Goal: Task Accomplishment & Management: Complete application form

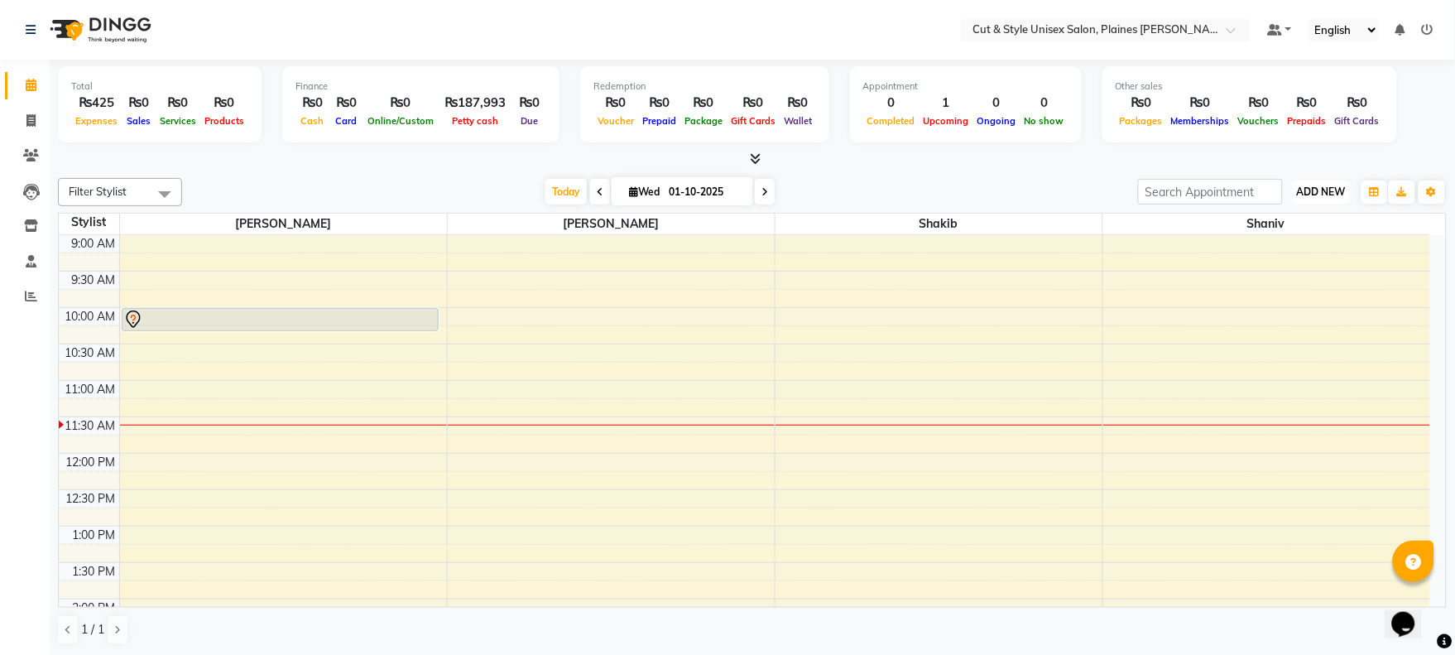
click at [1331, 193] on span "ADD NEW" at bounding box center [1321, 191] width 49 height 12
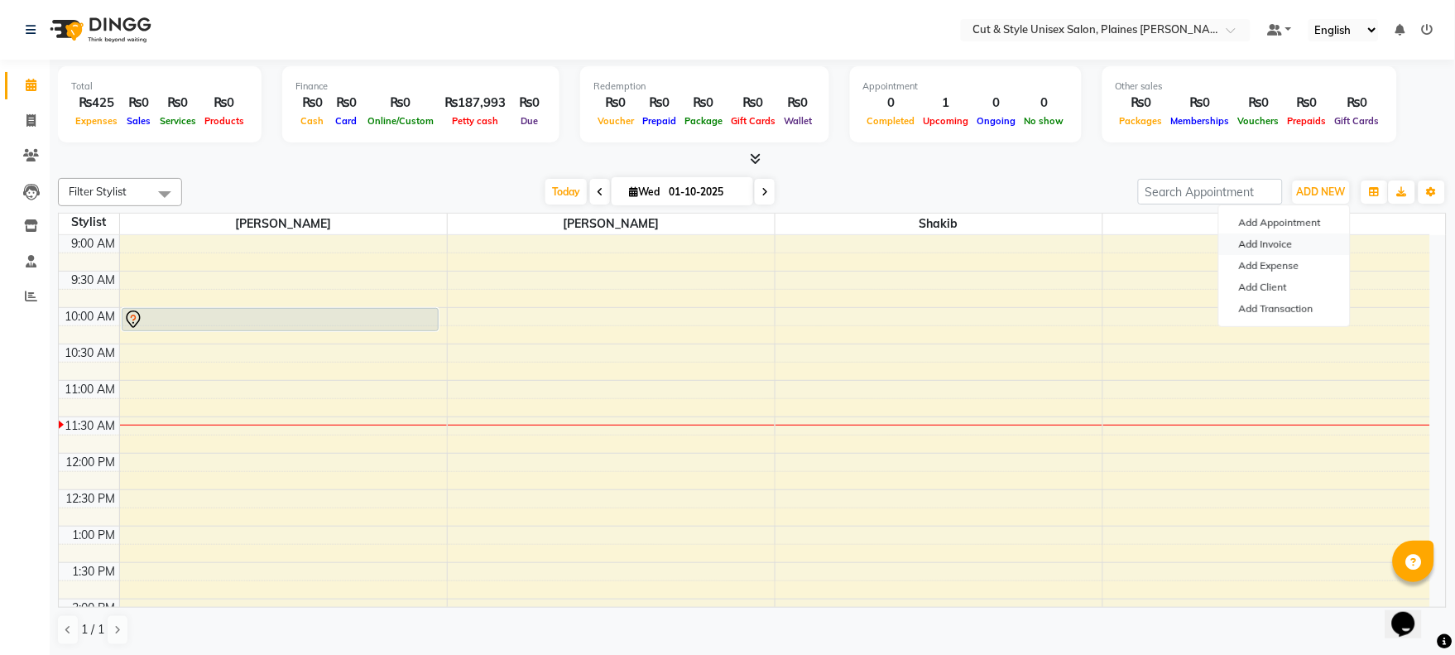
click at [1273, 242] on link "Add Invoice" at bounding box center [1284, 244] width 131 height 22
select select "service"
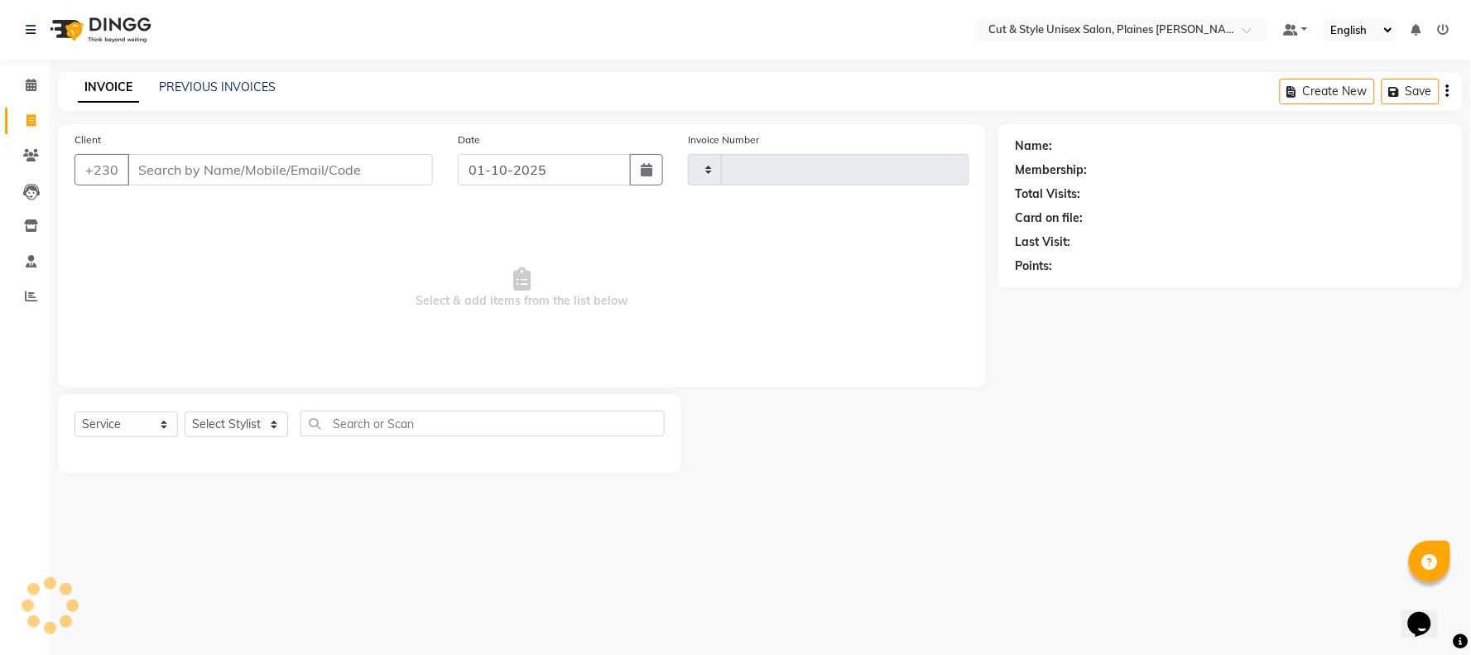
type input "4361"
select select "7731"
click at [227, 426] on select "Select Stylist" at bounding box center [236, 424] width 103 height 26
select select "68908"
click at [185, 412] on select "Select Stylist [PERSON_NAME] Manager [PERSON_NAME]" at bounding box center [236, 424] width 103 height 26
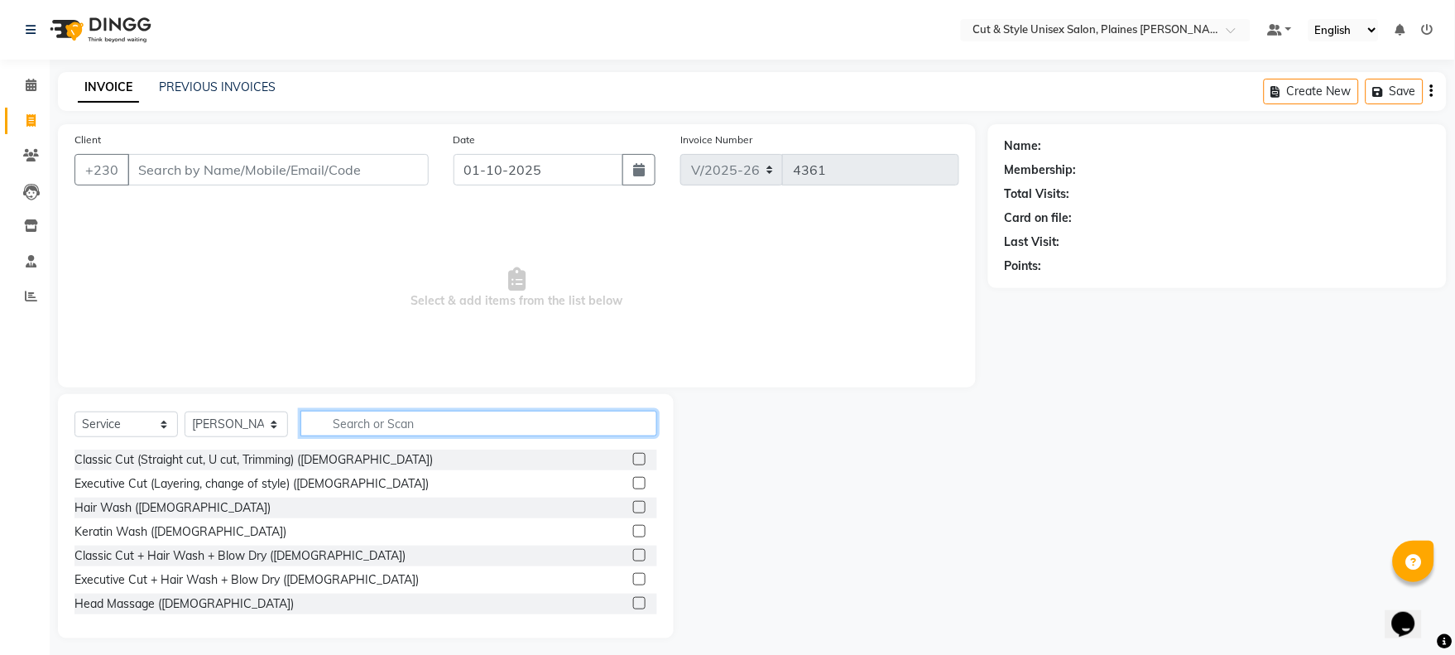
click at [406, 414] on input "text" at bounding box center [479, 424] width 357 height 26
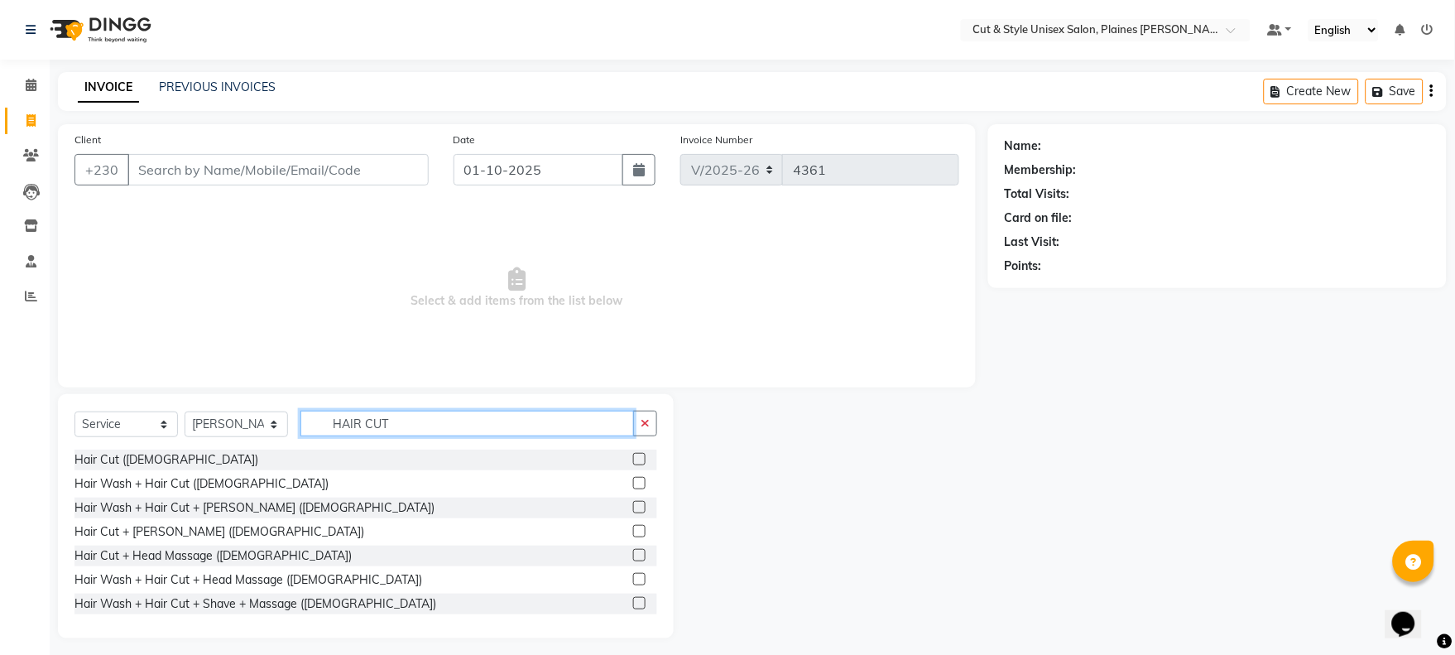
type input "HAIR CUT"
click at [633, 456] on label at bounding box center [639, 459] width 12 height 12
click at [633, 456] on input "checkbox" at bounding box center [638, 459] width 11 height 11
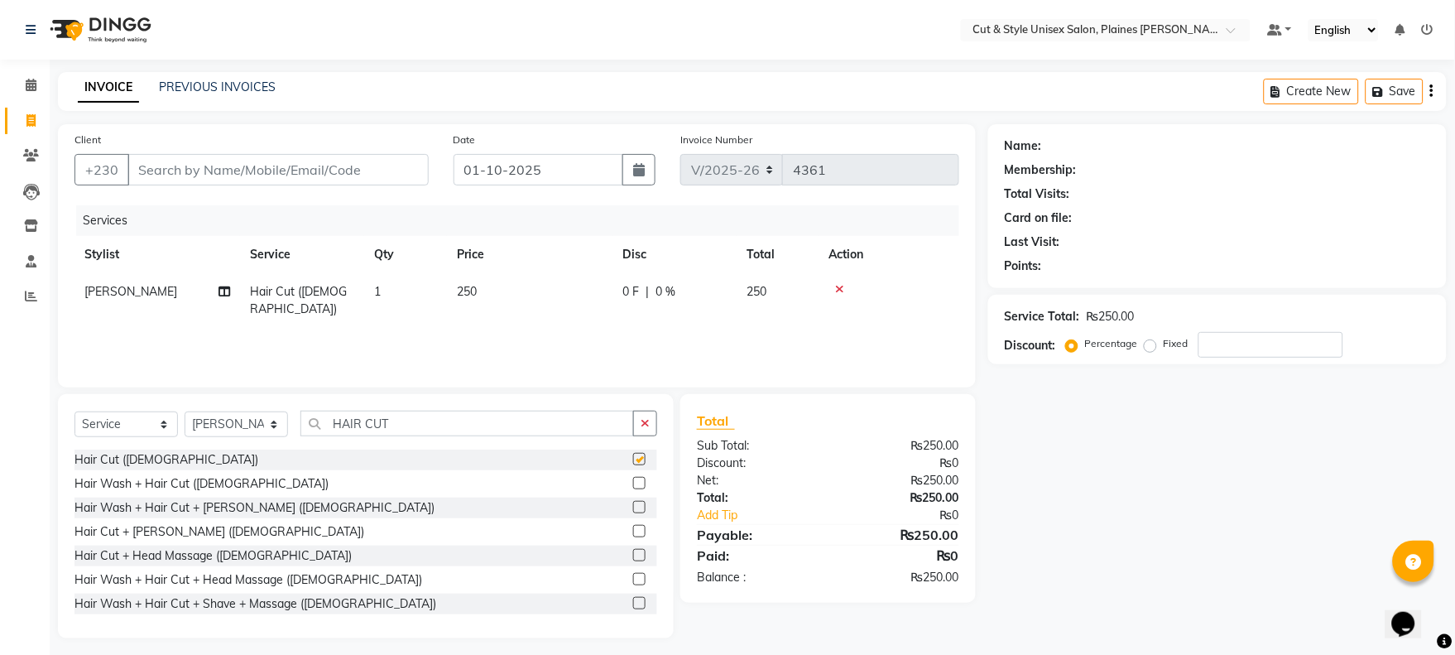
checkbox input "false"
click at [249, 166] on input "Client" at bounding box center [277, 169] width 301 height 31
type input "5"
type input "0"
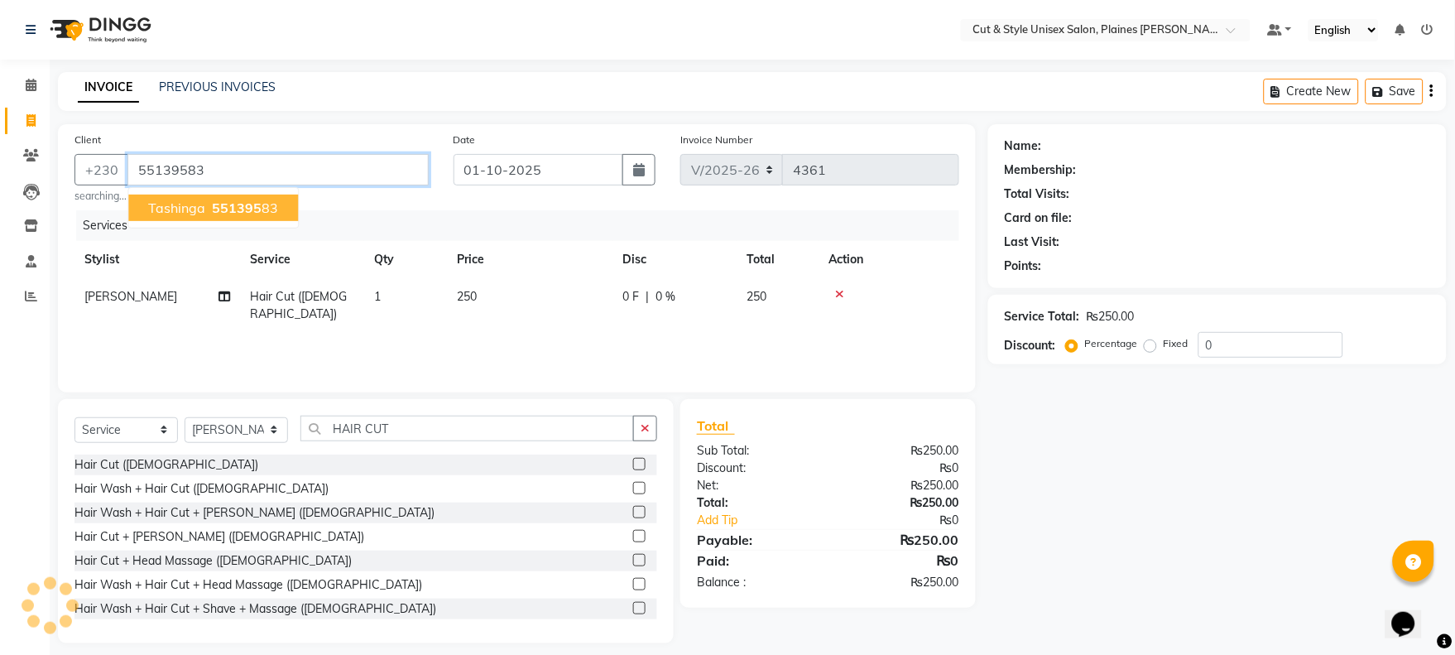
type input "55139583"
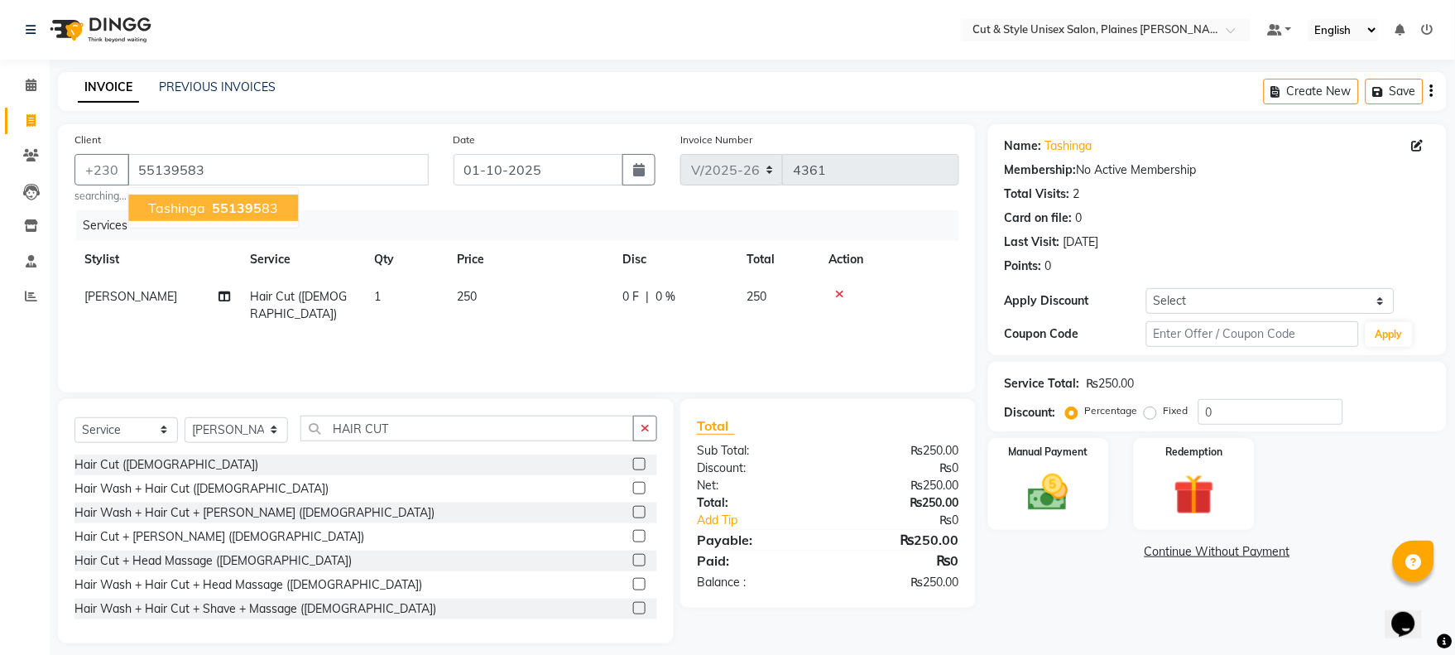
click at [278, 208] on button "tashinga 551395 83" at bounding box center [213, 208] width 170 height 26
click at [1086, 506] on div "Manual Payment" at bounding box center [1049, 483] width 126 height 95
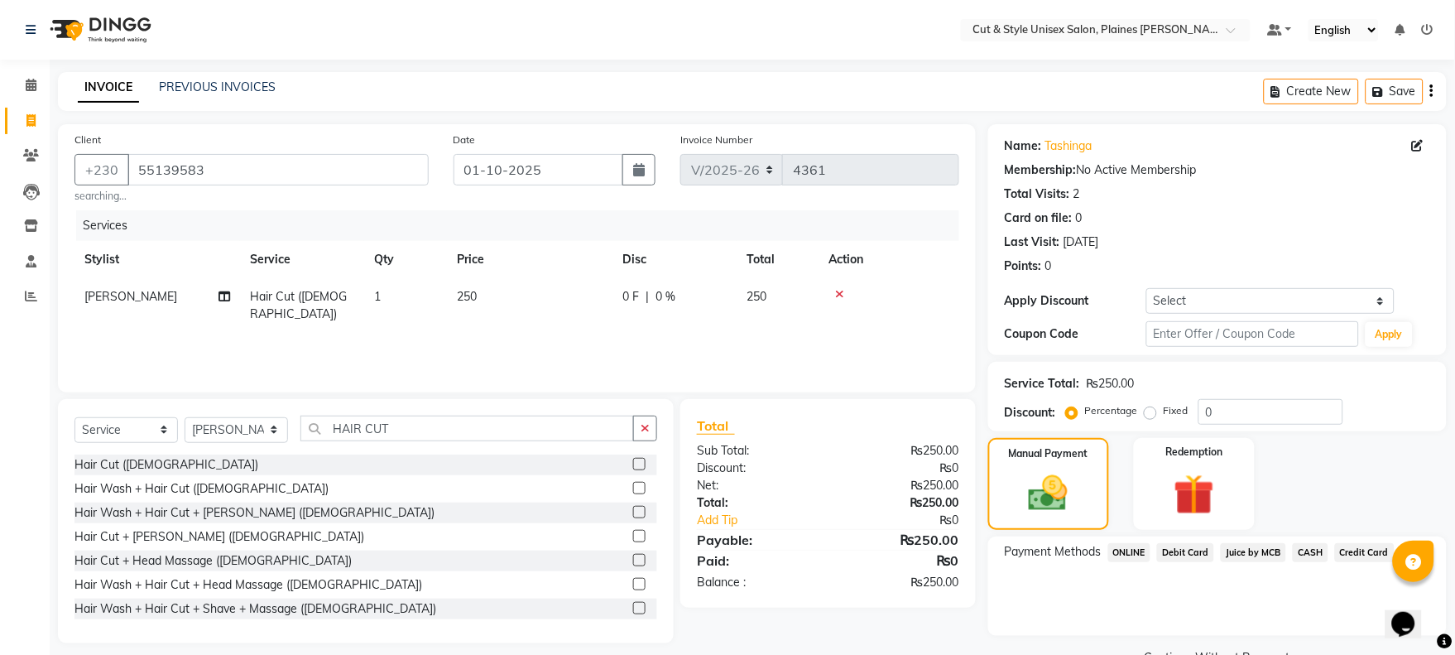
click at [1188, 545] on span "Debit Card" at bounding box center [1185, 552] width 57 height 19
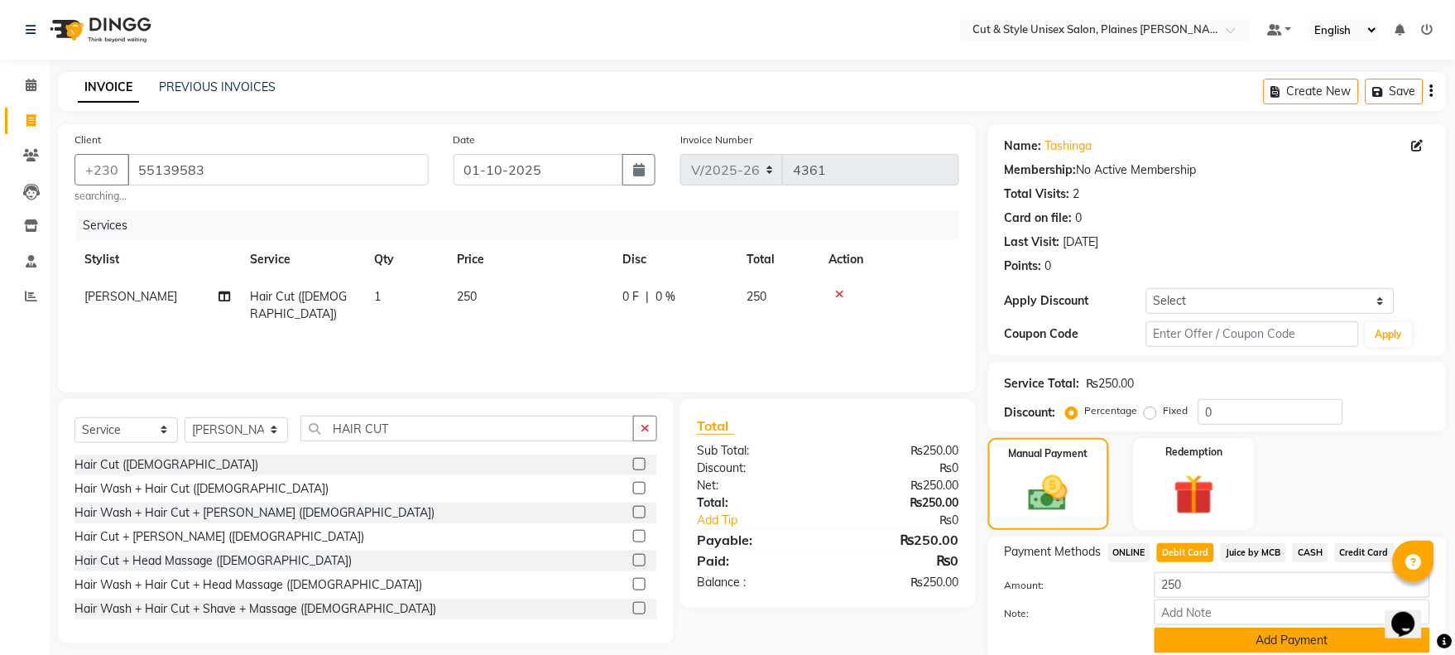
click at [1204, 628] on button "Add Payment" at bounding box center [1293, 641] width 276 height 26
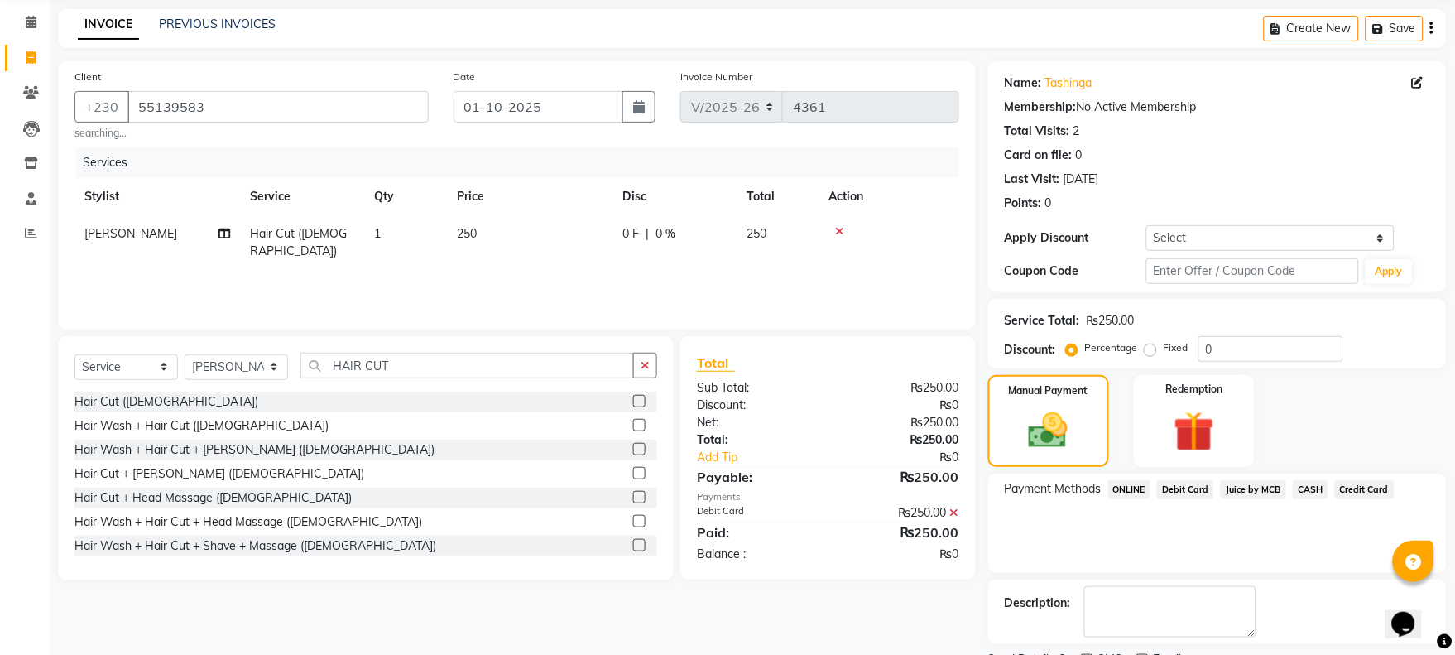
scroll to position [133, 0]
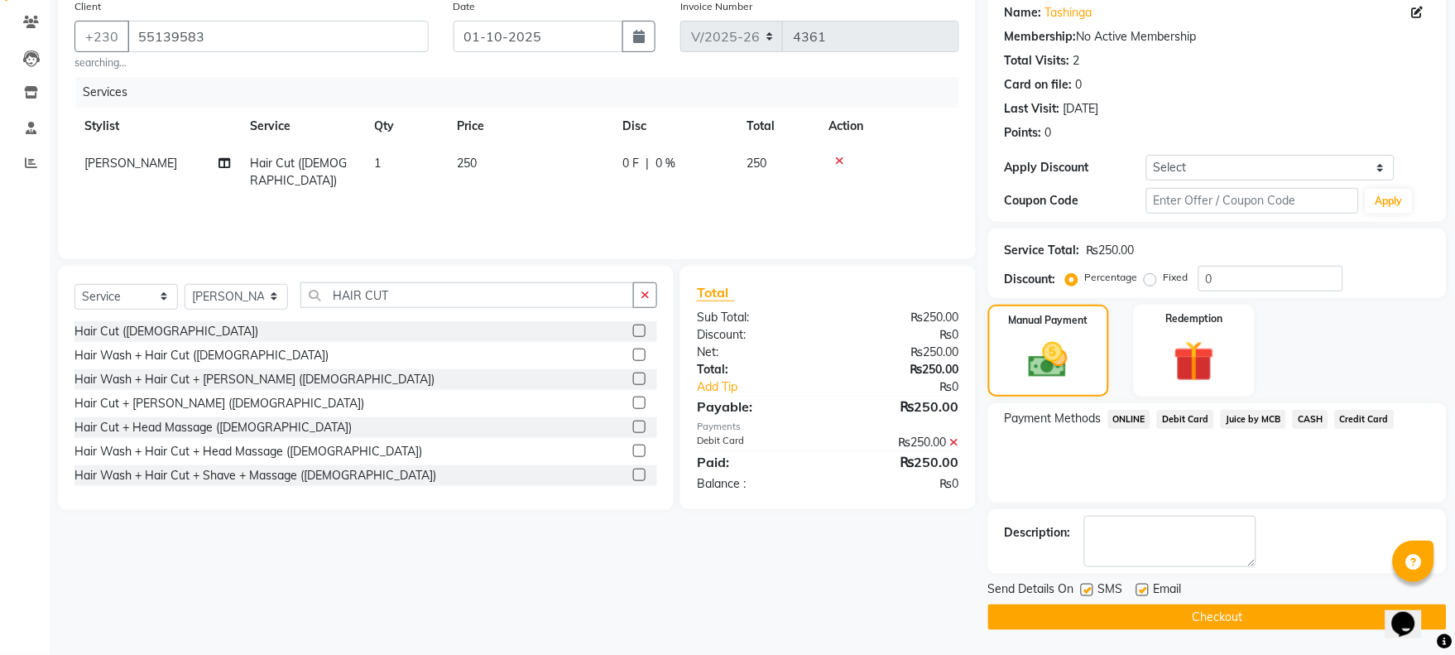
click at [1195, 618] on button "Checkout" at bounding box center [1217, 617] width 459 height 26
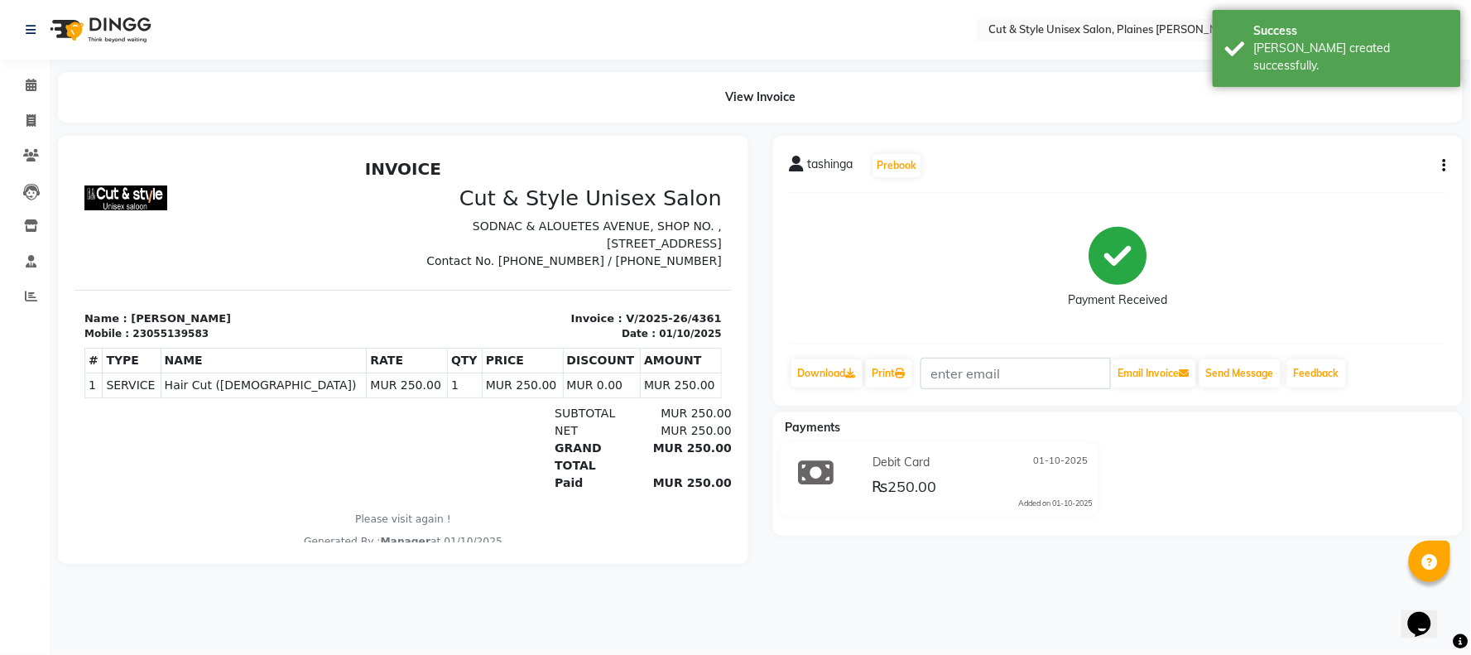
click at [94, 21] on img at bounding box center [98, 30] width 113 height 46
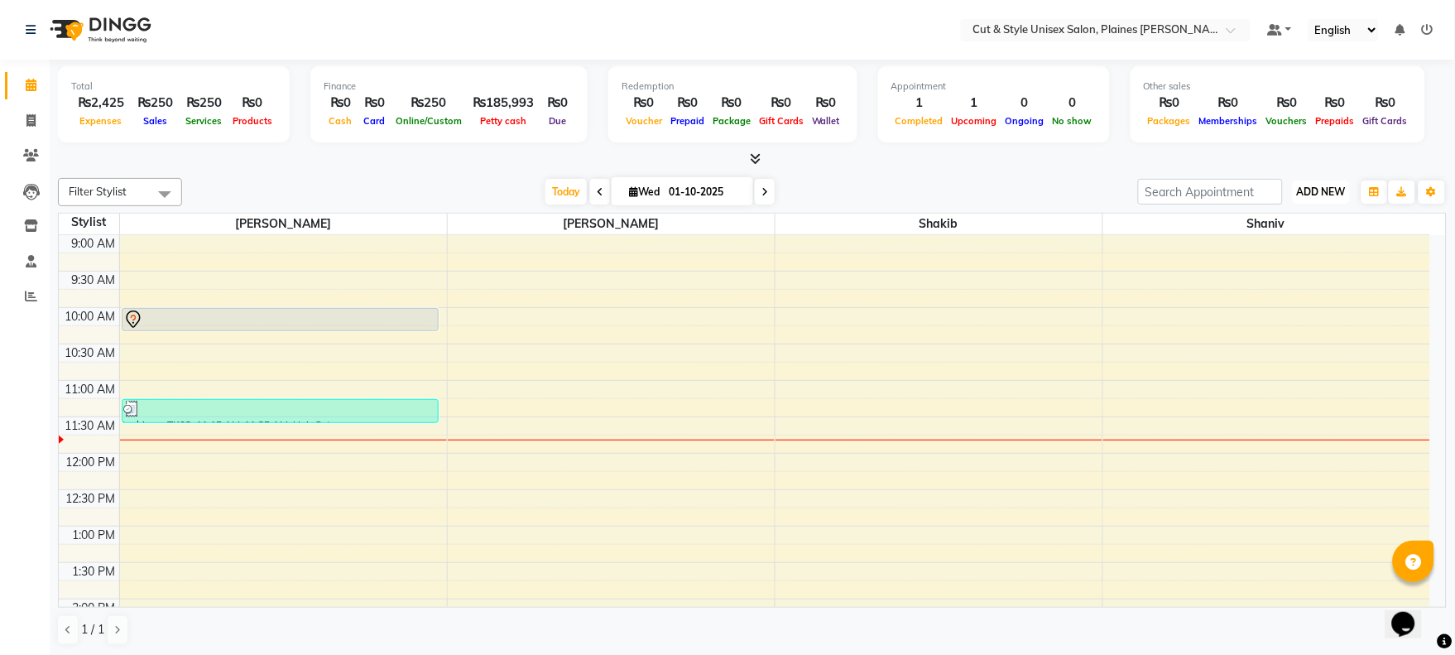
click at [1321, 194] on span "ADD NEW" at bounding box center [1321, 191] width 49 height 12
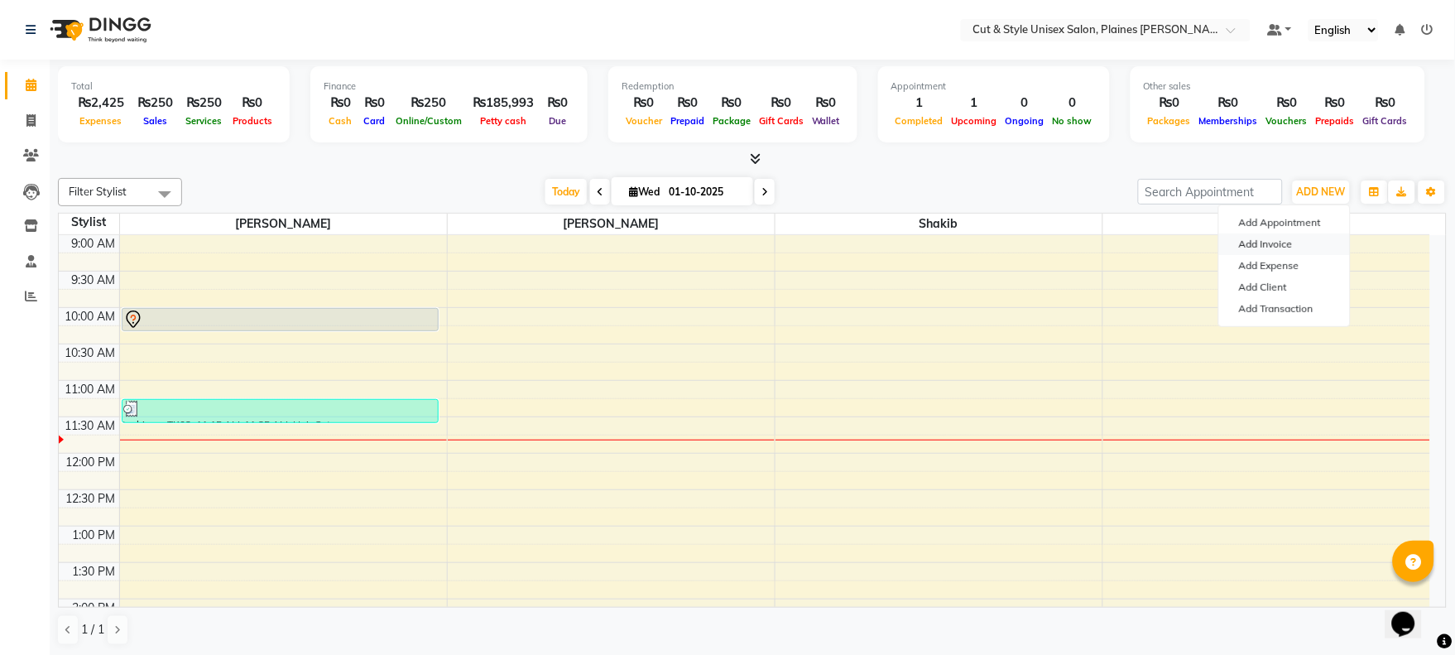
click at [1258, 240] on link "Add Invoice" at bounding box center [1284, 244] width 131 height 22
select select "service"
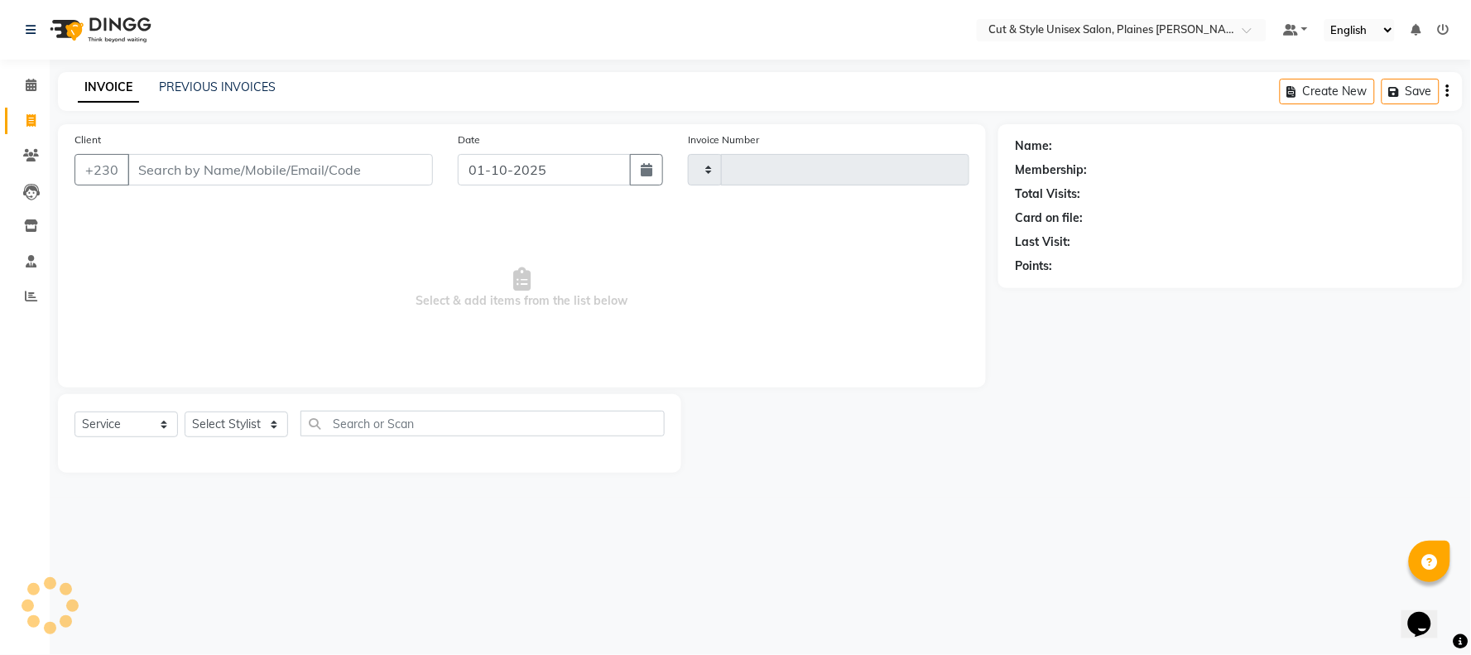
type input "4362"
select select "7731"
click at [252, 163] on input "Client" at bounding box center [279, 169] width 305 height 31
type input "55112728"
click at [407, 180] on button "Add Client" at bounding box center [390, 169] width 85 height 31
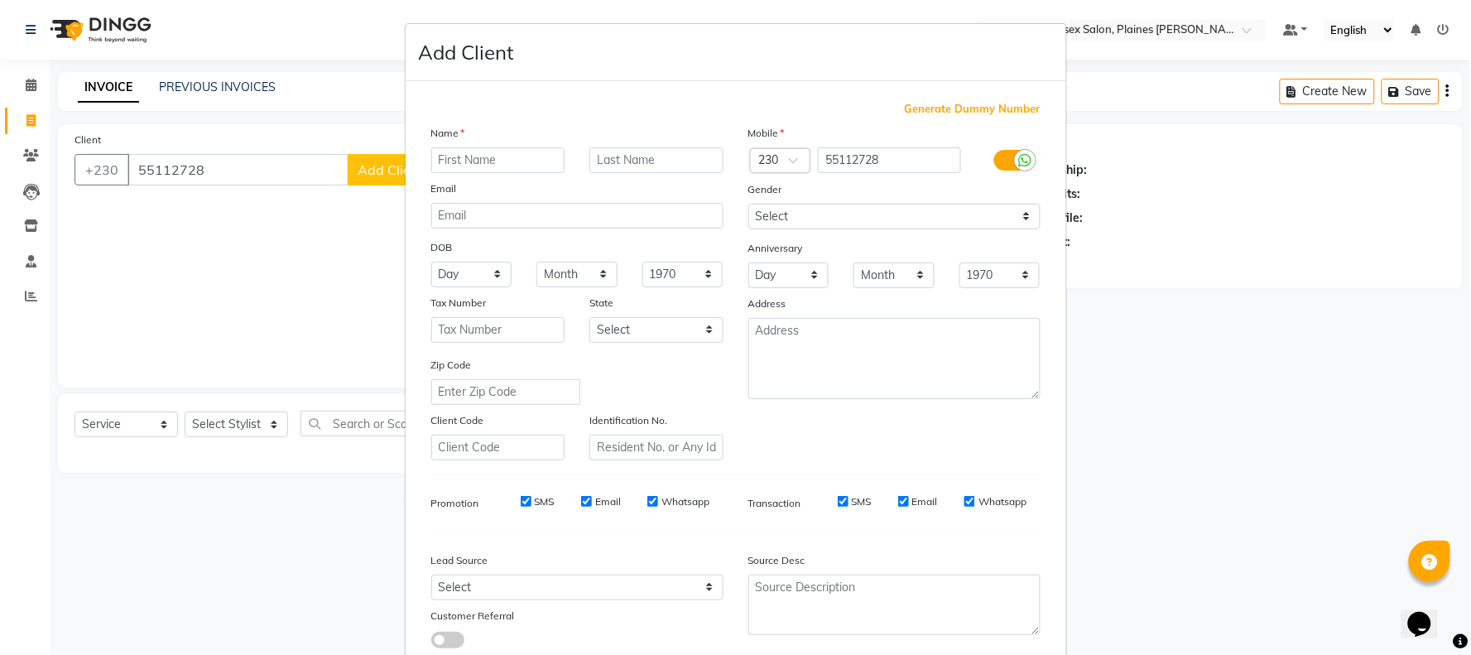
click at [467, 157] on input "text" at bounding box center [498, 160] width 134 height 26
type input "Aadhish"
click at [655, 161] on input "text" at bounding box center [656, 160] width 134 height 26
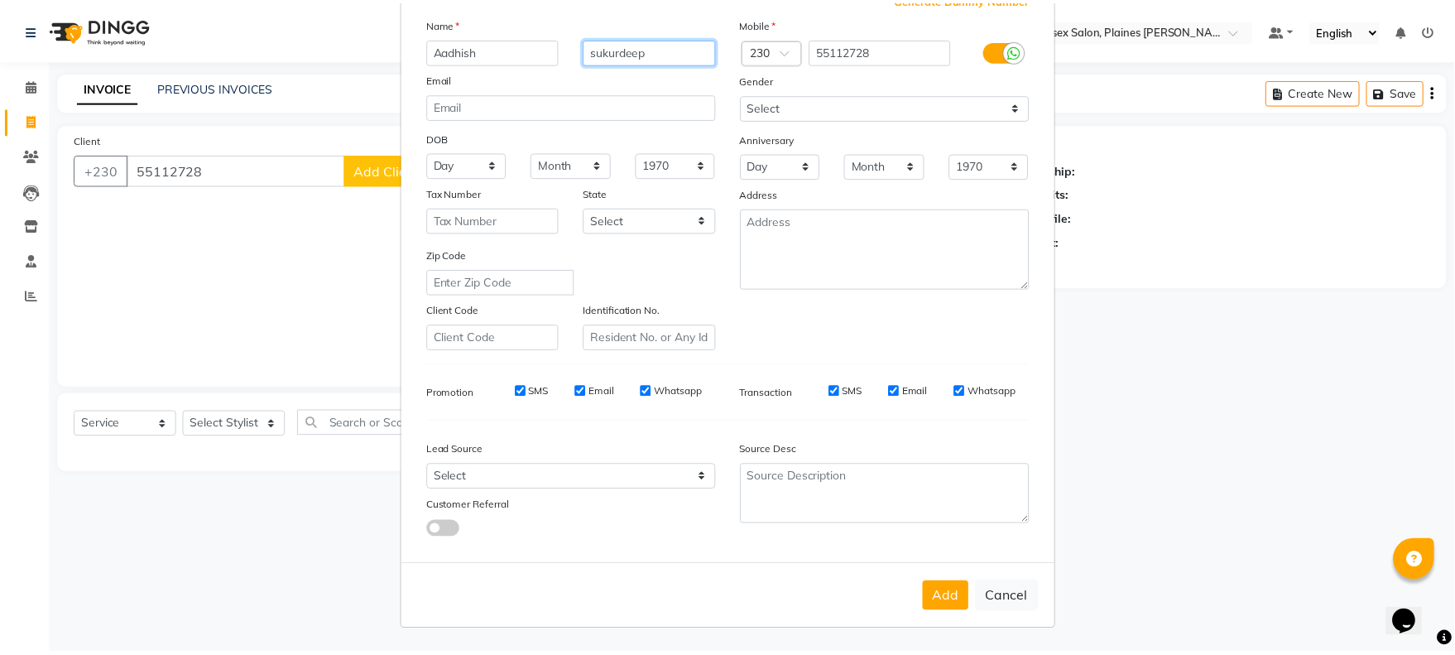
scroll to position [110, 0]
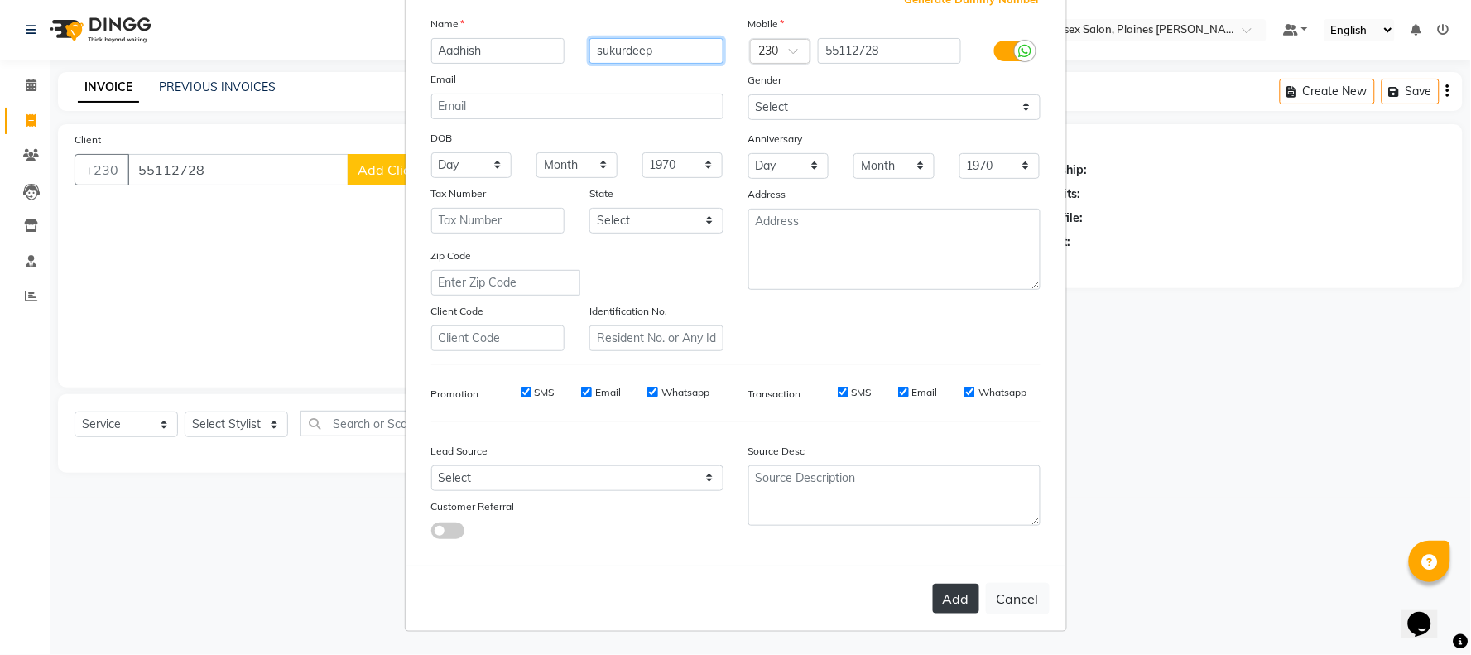
type input "sukurdeep"
click at [938, 594] on button "Add" at bounding box center [956, 599] width 46 height 30
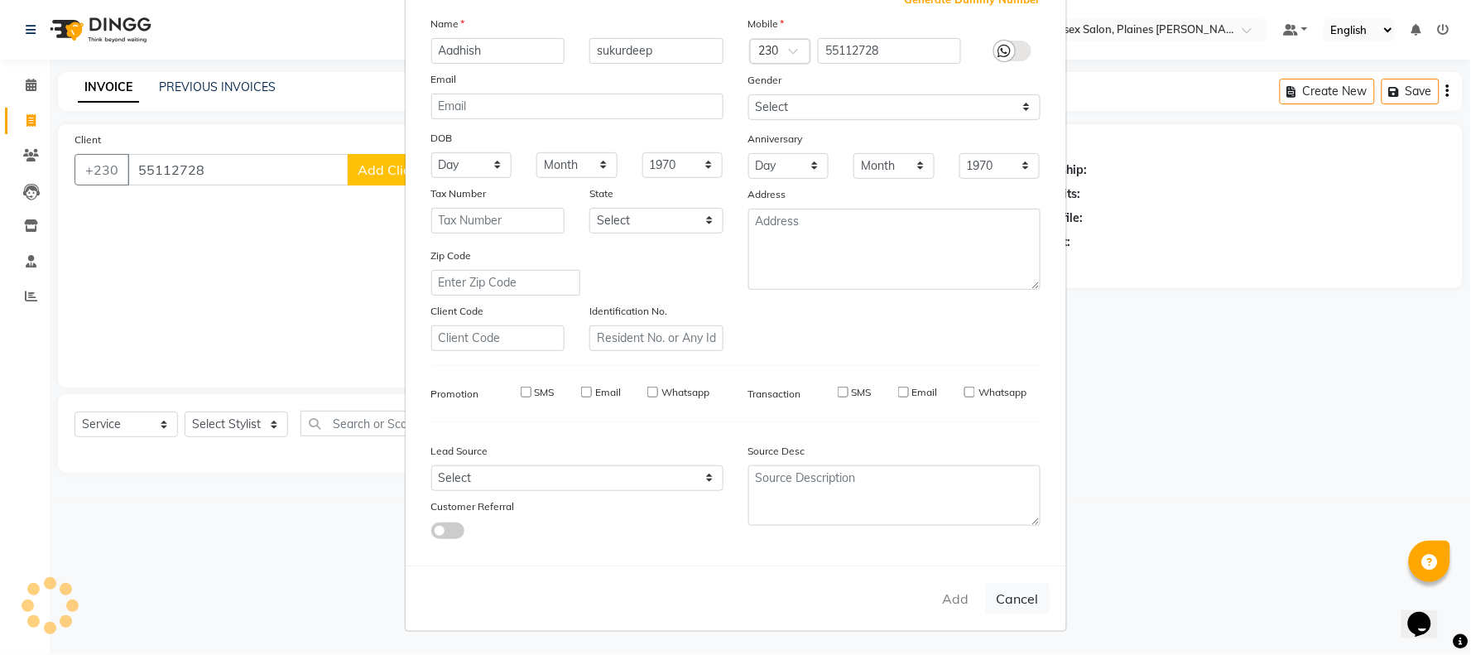
select select
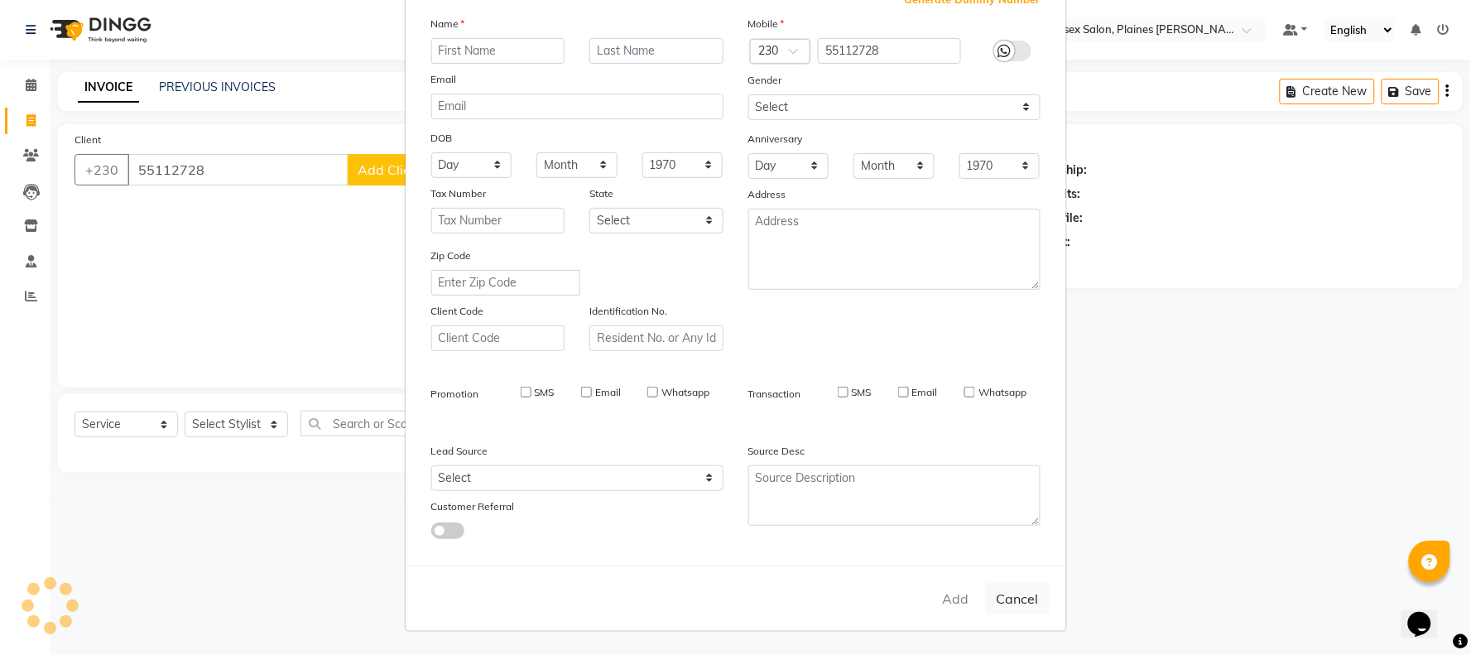
select select
checkbox input "false"
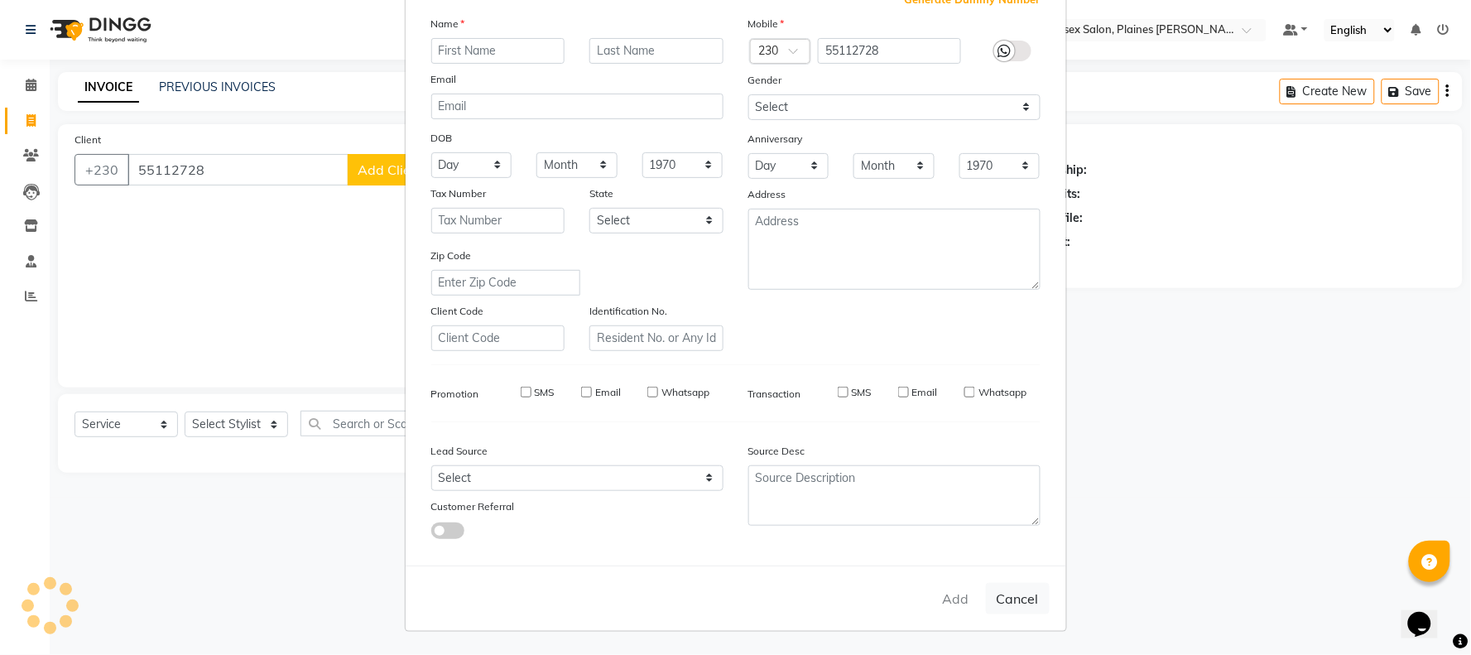
checkbox input "false"
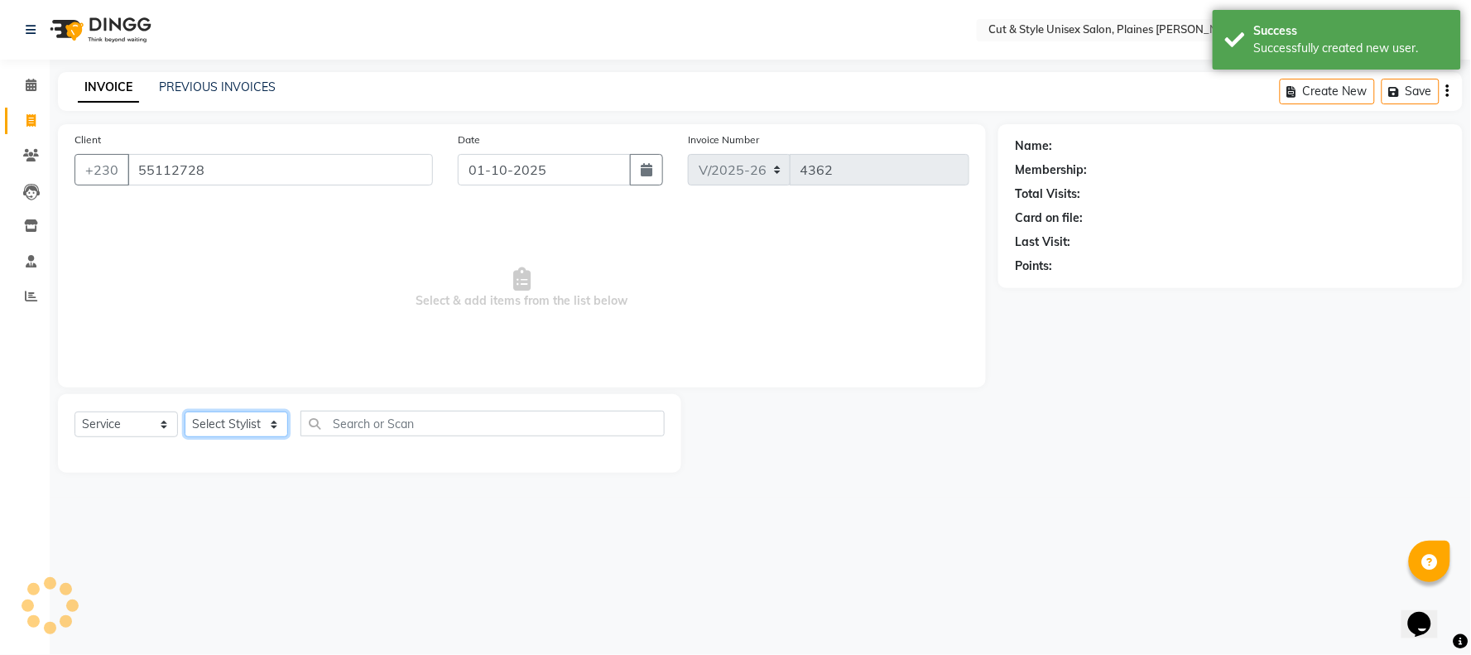
click at [218, 434] on select "Select Stylist [PERSON_NAME] Manager [PERSON_NAME]" at bounding box center [236, 424] width 103 height 26
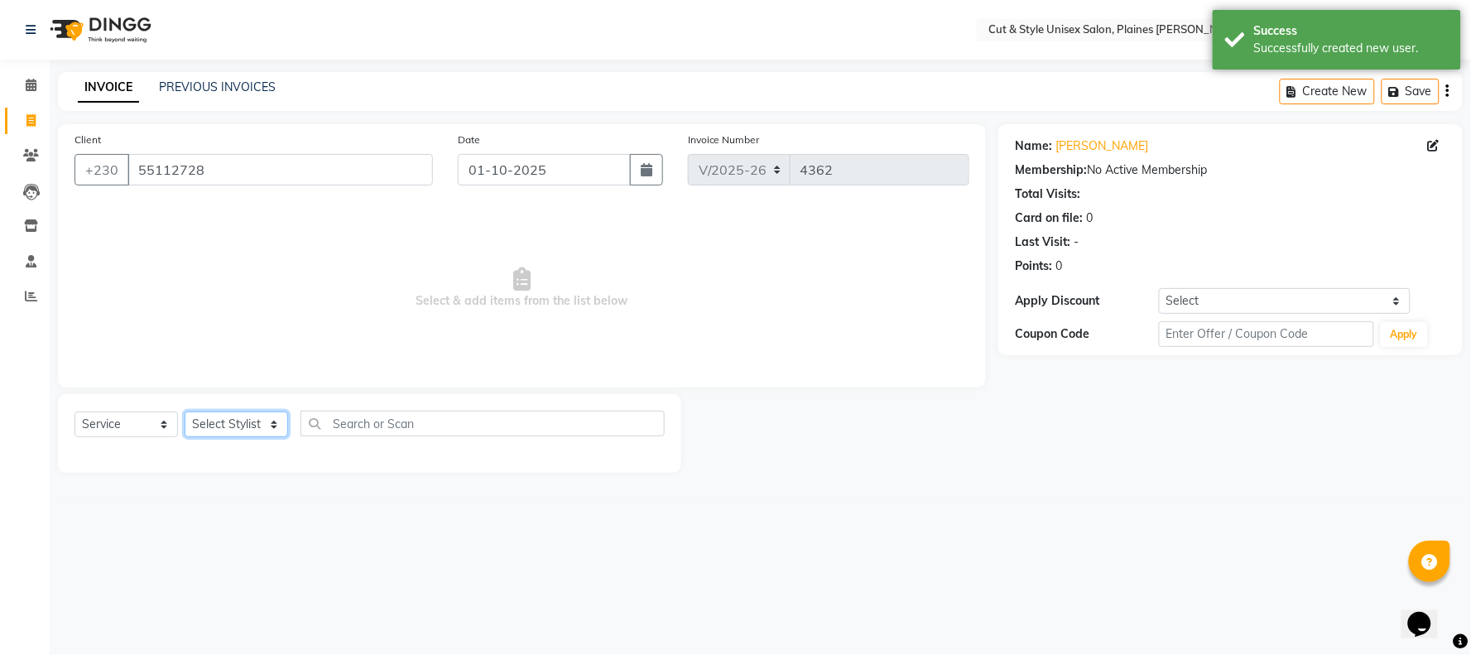
select select "68909"
click at [185, 412] on select "Select Stylist [PERSON_NAME] Manager [PERSON_NAME]" at bounding box center [236, 424] width 103 height 26
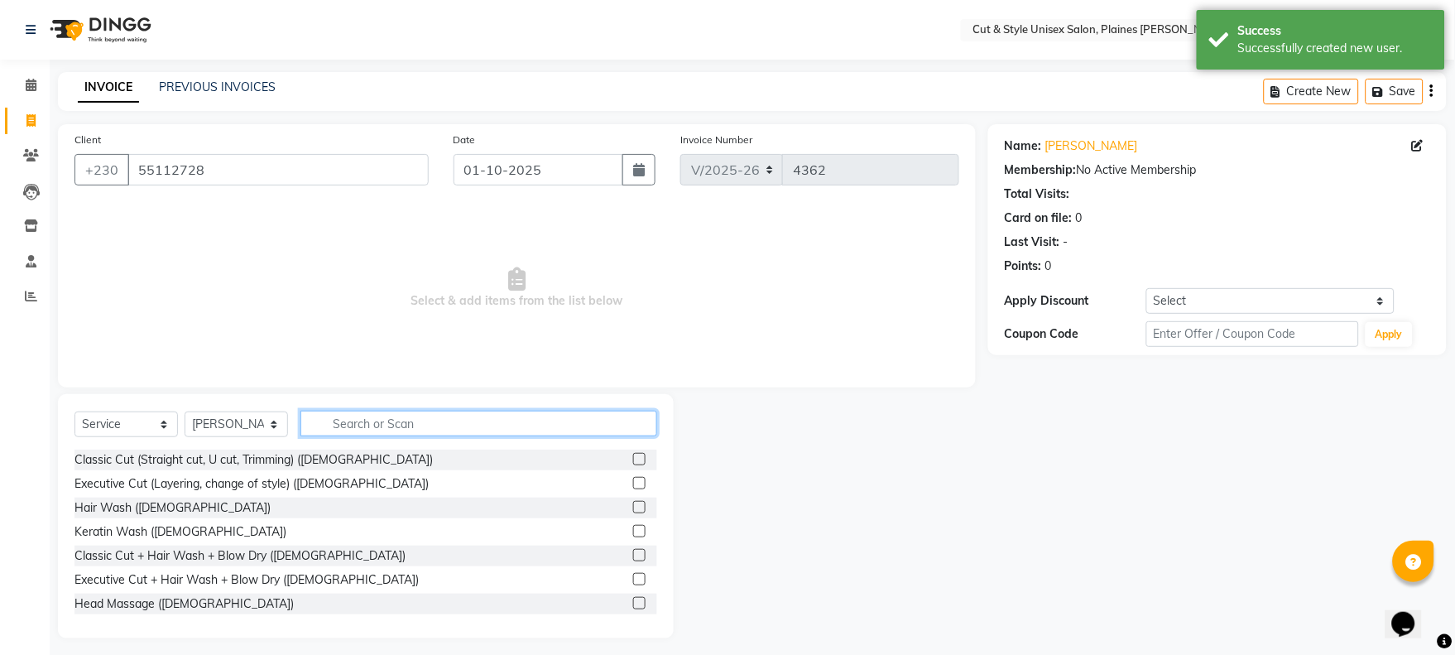
click at [394, 424] on input "text" at bounding box center [479, 424] width 357 height 26
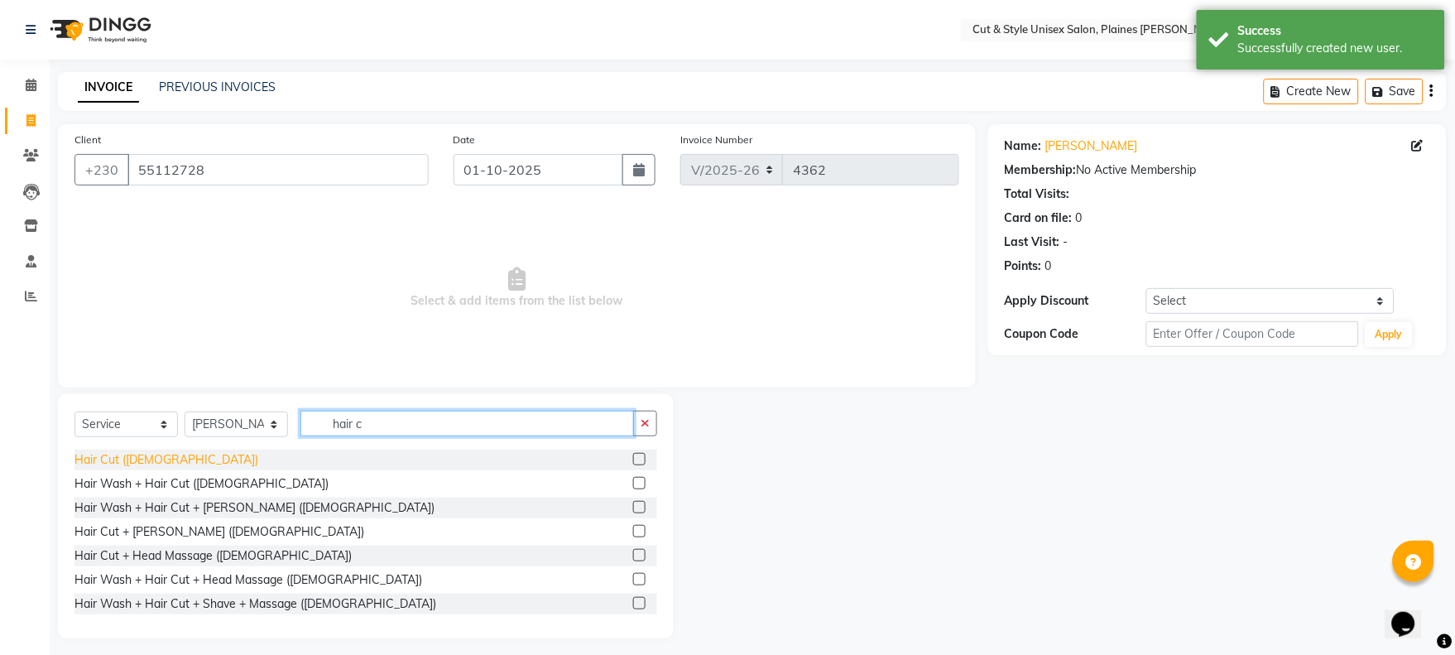
type input "hair c"
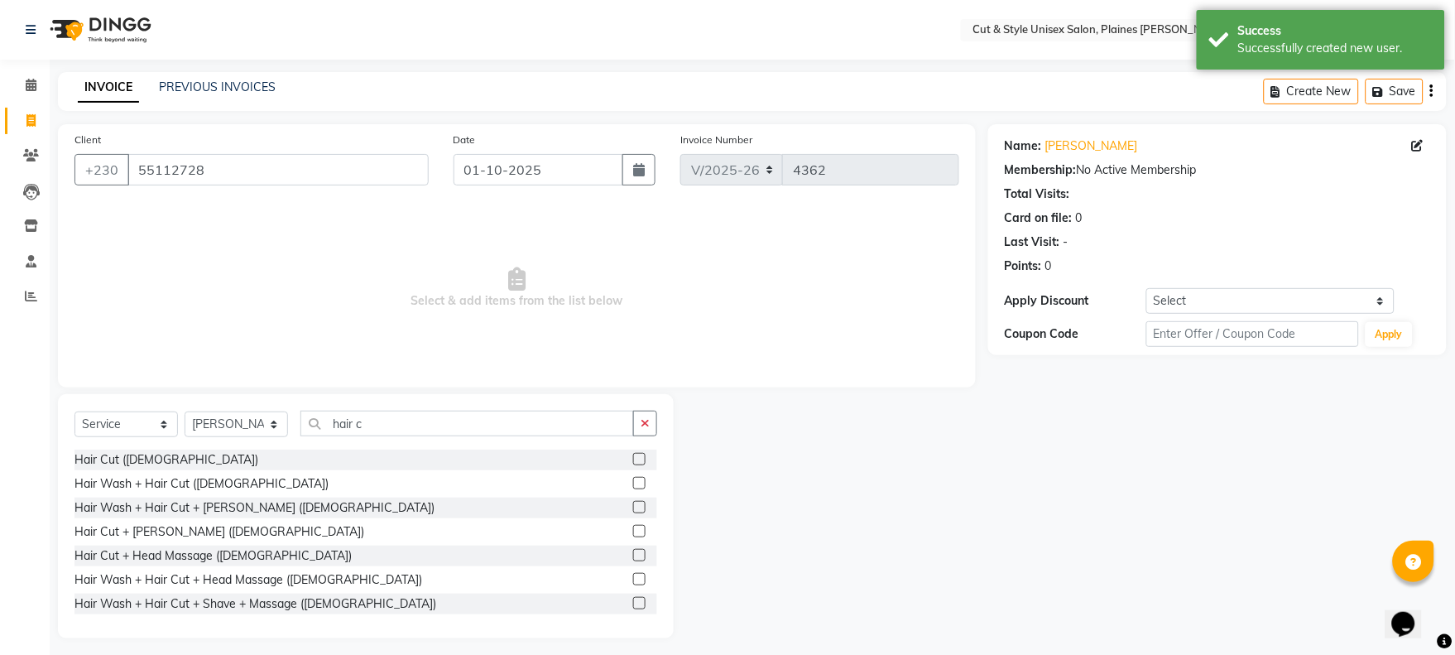
drag, startPoint x: 116, startPoint y: 457, endPoint x: 149, endPoint y: 425, distance: 46.2
click at [118, 452] on div "Hair Cut ([DEMOGRAPHIC_DATA])" at bounding box center [167, 459] width 184 height 17
checkbox input "false"
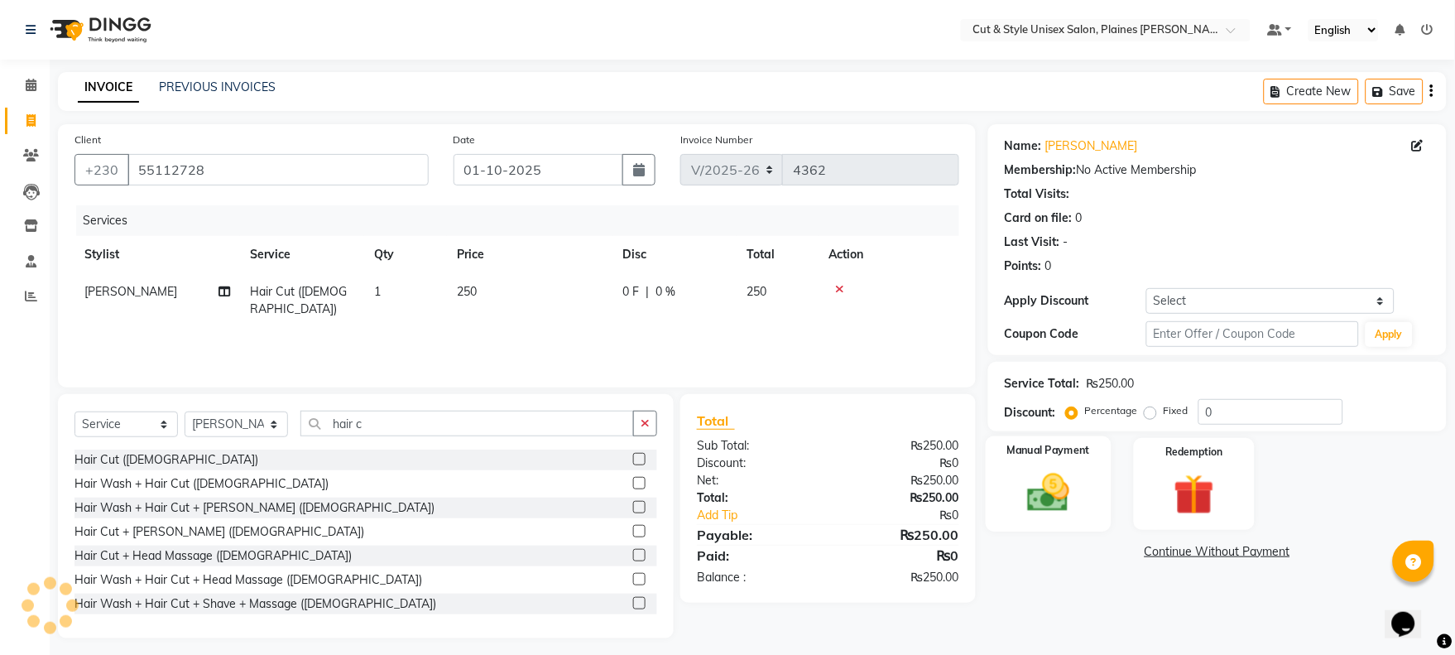
click at [1086, 503] on div "Manual Payment" at bounding box center [1049, 483] width 126 height 95
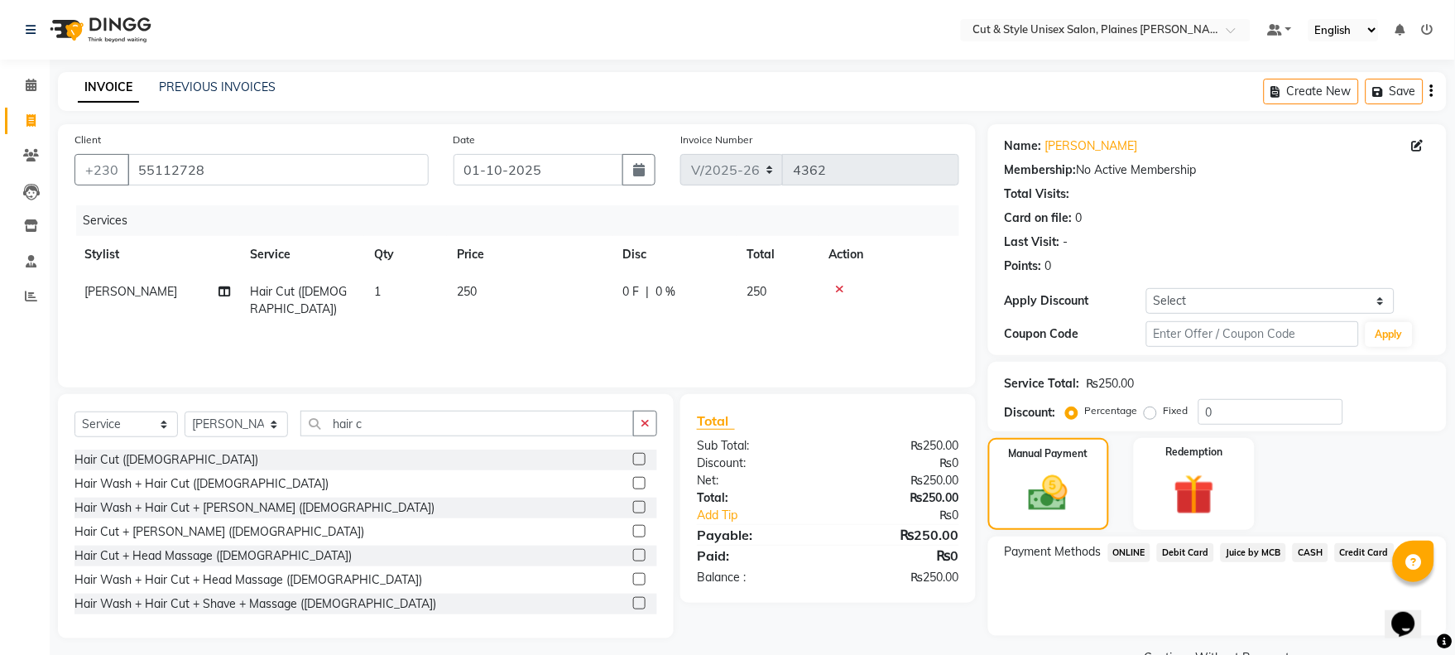
click at [1308, 551] on span "CASH" at bounding box center [1311, 552] width 36 height 19
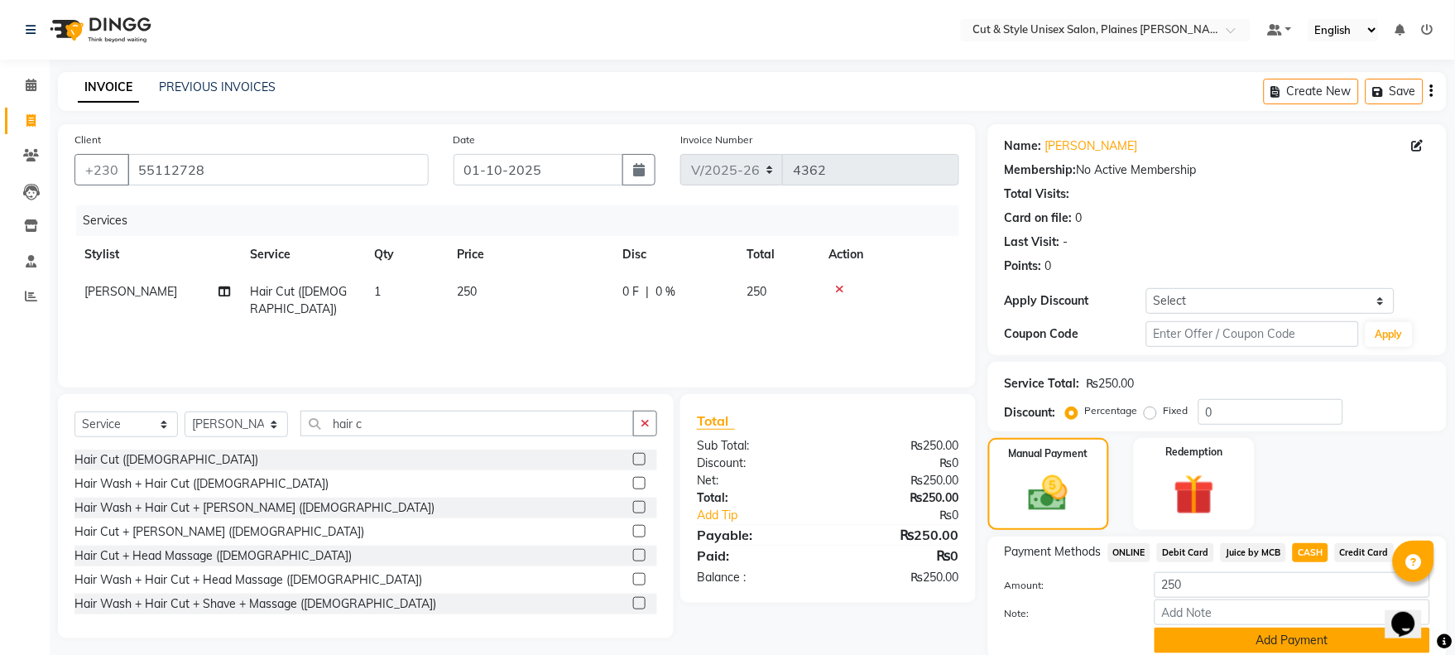
click at [1303, 628] on button "Add Payment" at bounding box center [1293, 641] width 276 height 26
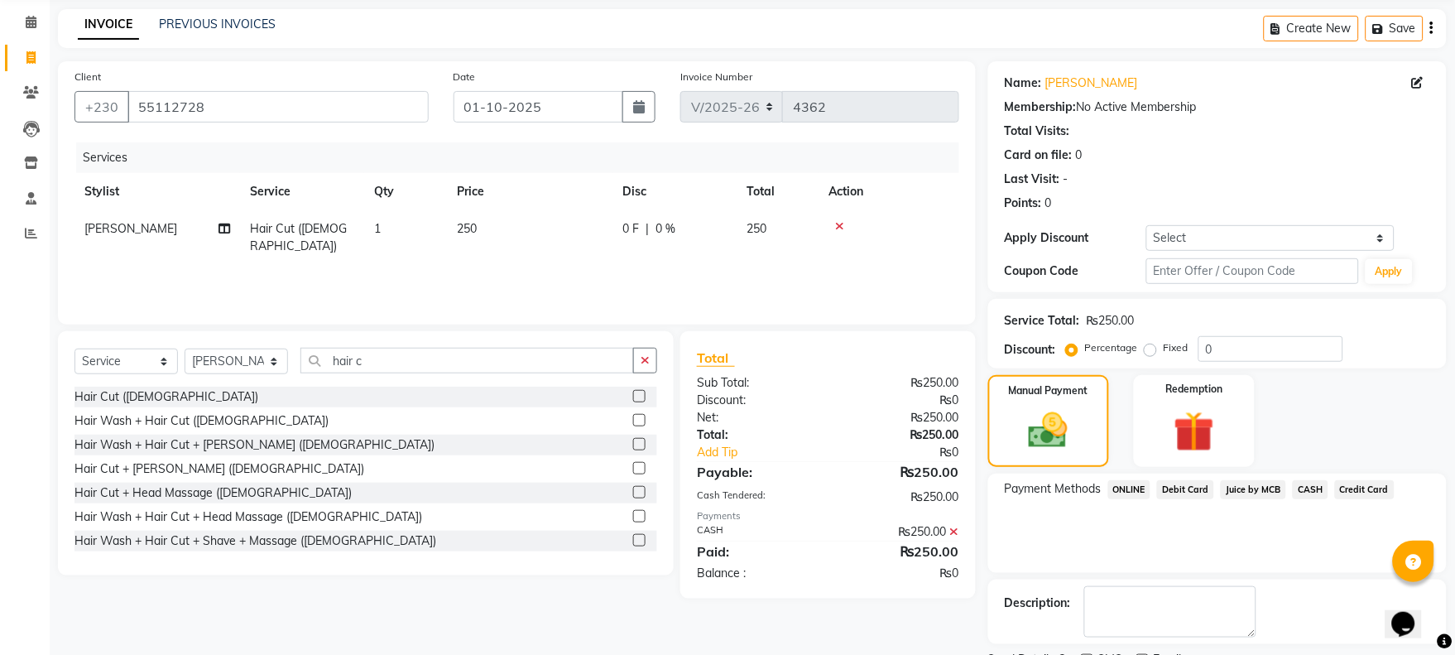
scroll to position [133, 0]
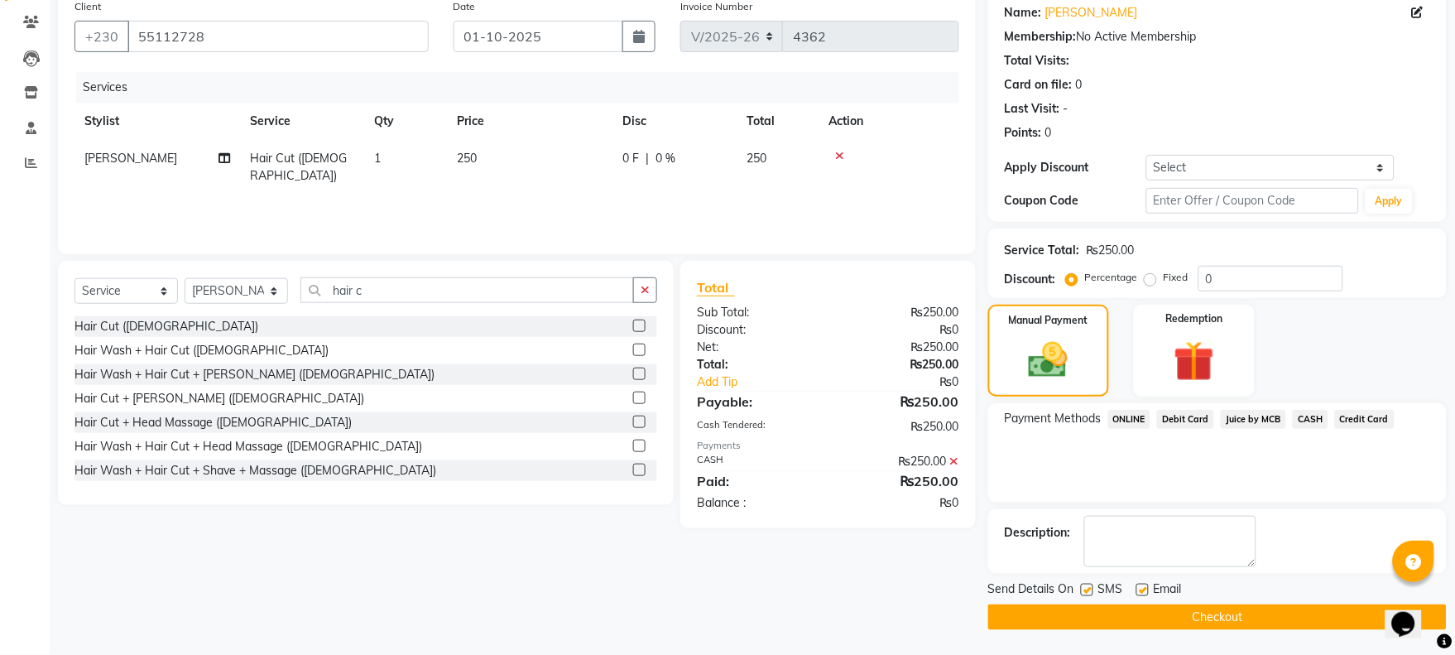
drag, startPoint x: 1276, startPoint y: 600, endPoint x: 1277, endPoint y: 613, distance: 12.5
click at [1277, 611] on div "Send Details On SMS Email Checkout" at bounding box center [1217, 605] width 459 height 50
click at [1277, 613] on button "Checkout" at bounding box center [1217, 617] width 459 height 26
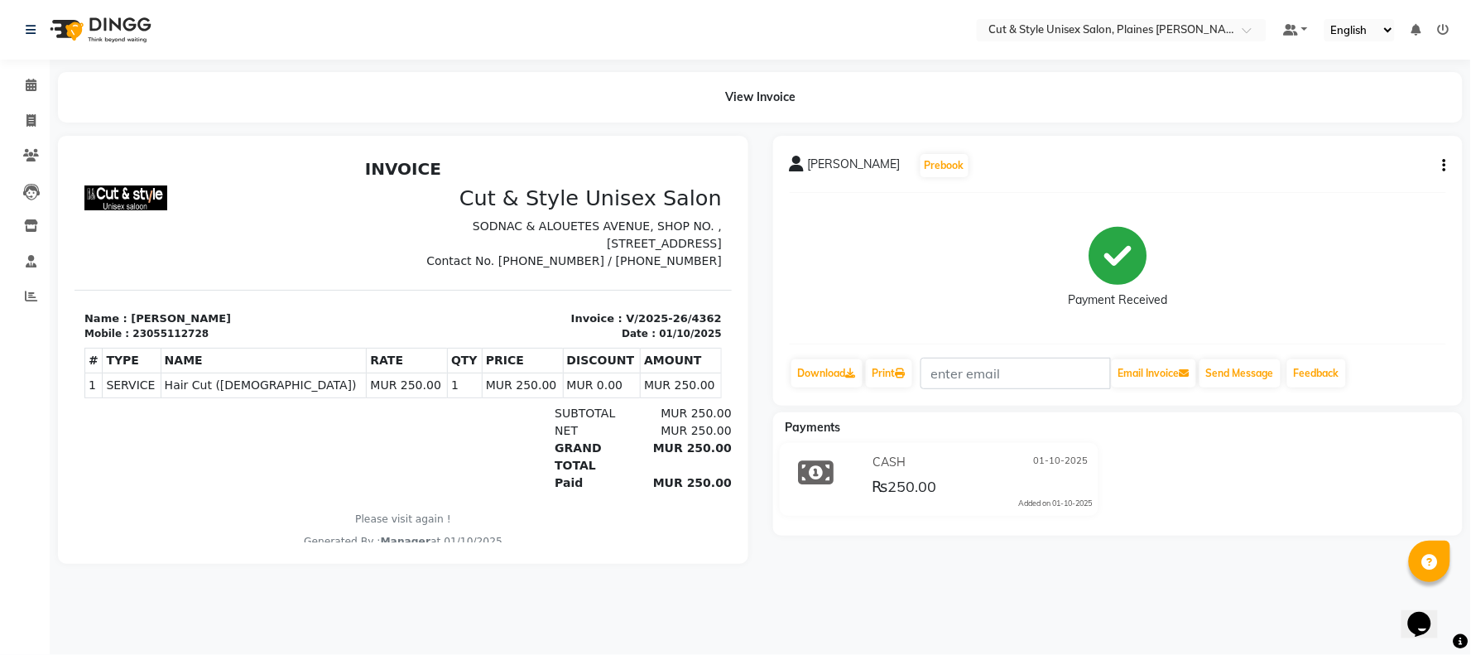
click at [70, 38] on img at bounding box center [98, 30] width 113 height 46
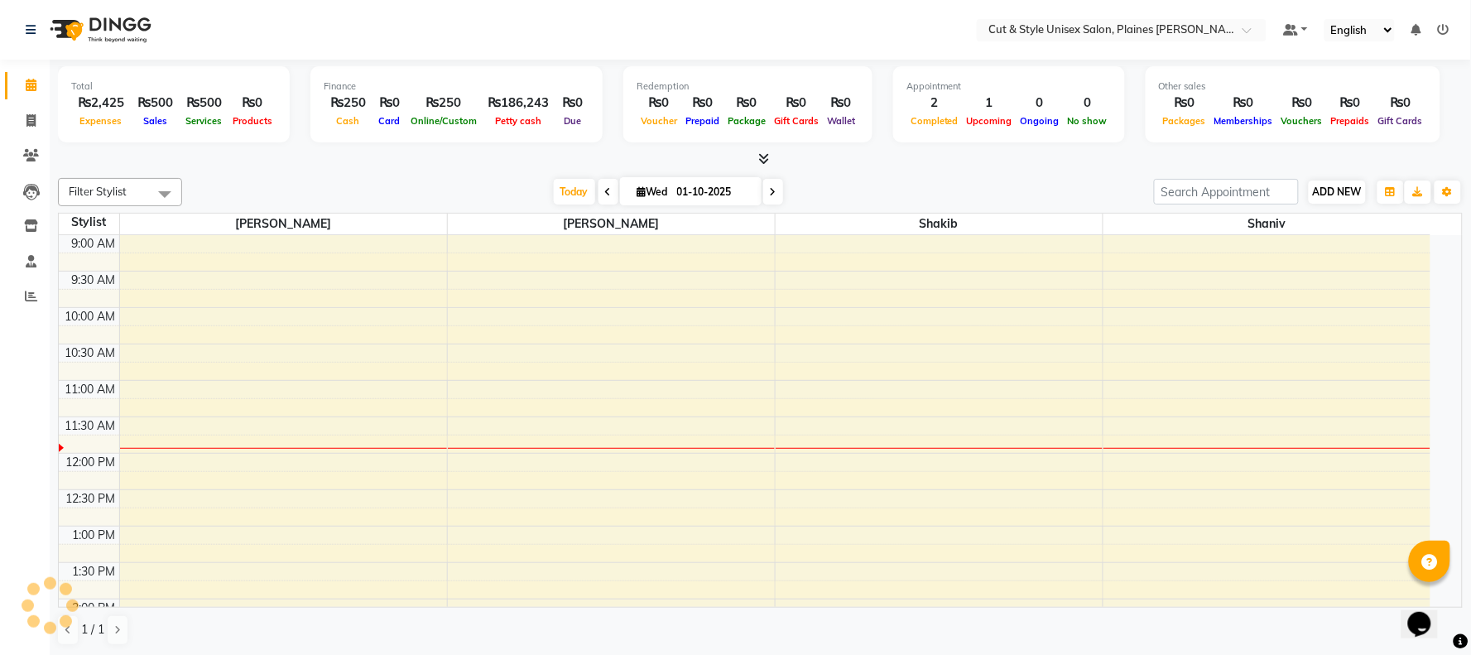
click at [1325, 187] on span "ADD NEW" at bounding box center [1337, 191] width 49 height 12
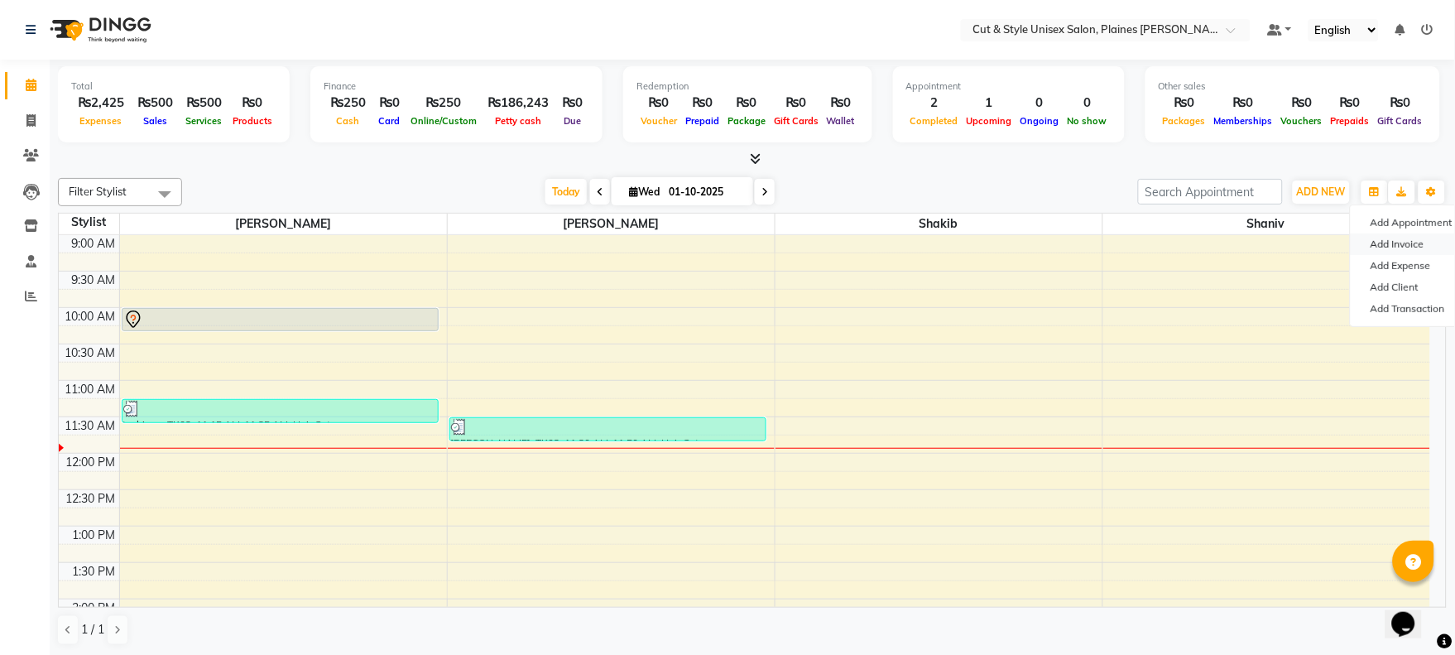
click at [1373, 243] on link "Add Invoice" at bounding box center [1416, 244] width 131 height 22
select select "service"
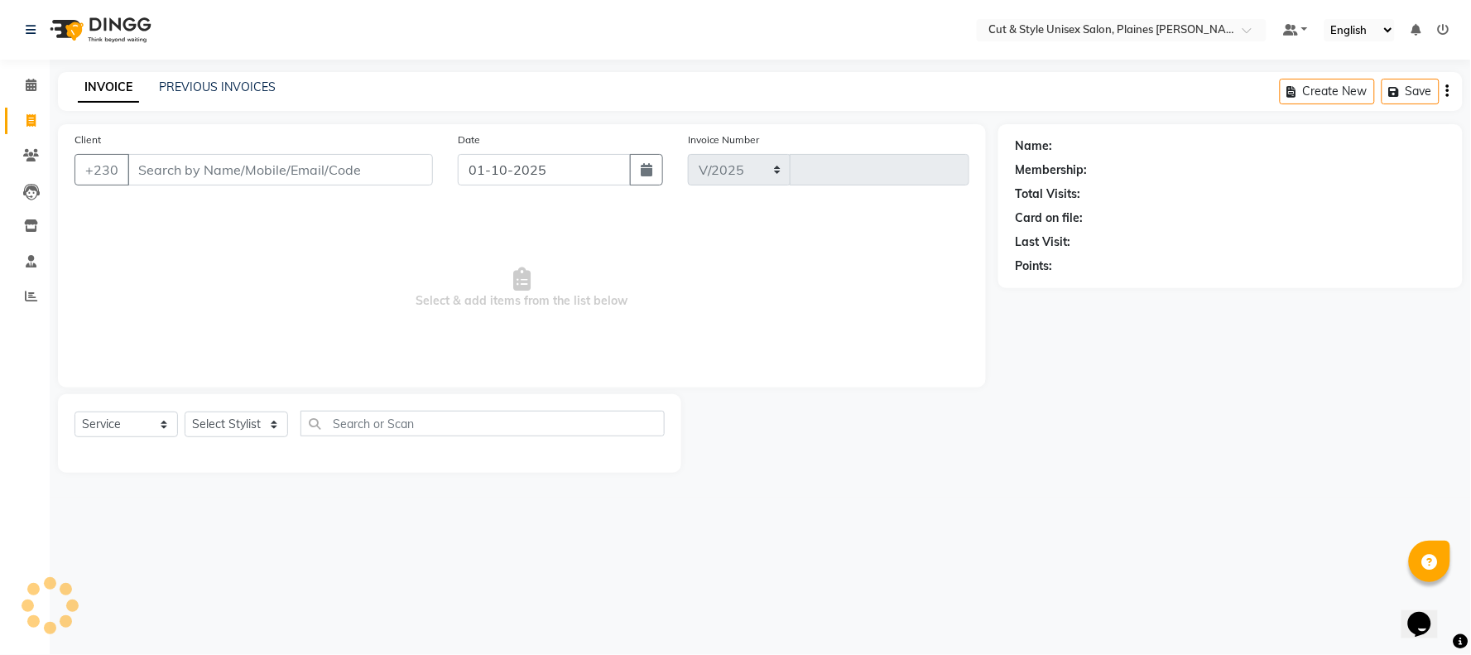
select select "7731"
type input "4363"
click at [267, 157] on input "Client" at bounding box center [279, 169] width 305 height 31
type input "54928013"
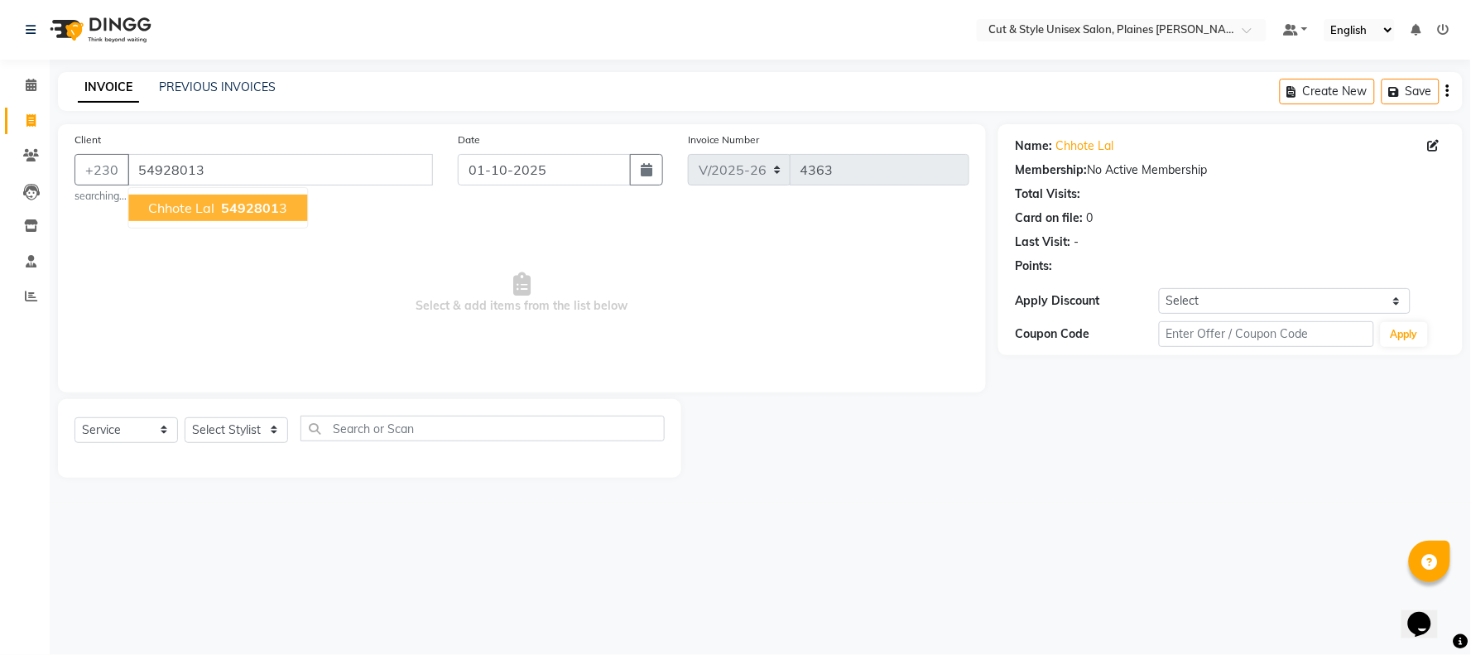
click at [238, 213] on span "5492801" at bounding box center [250, 208] width 58 height 17
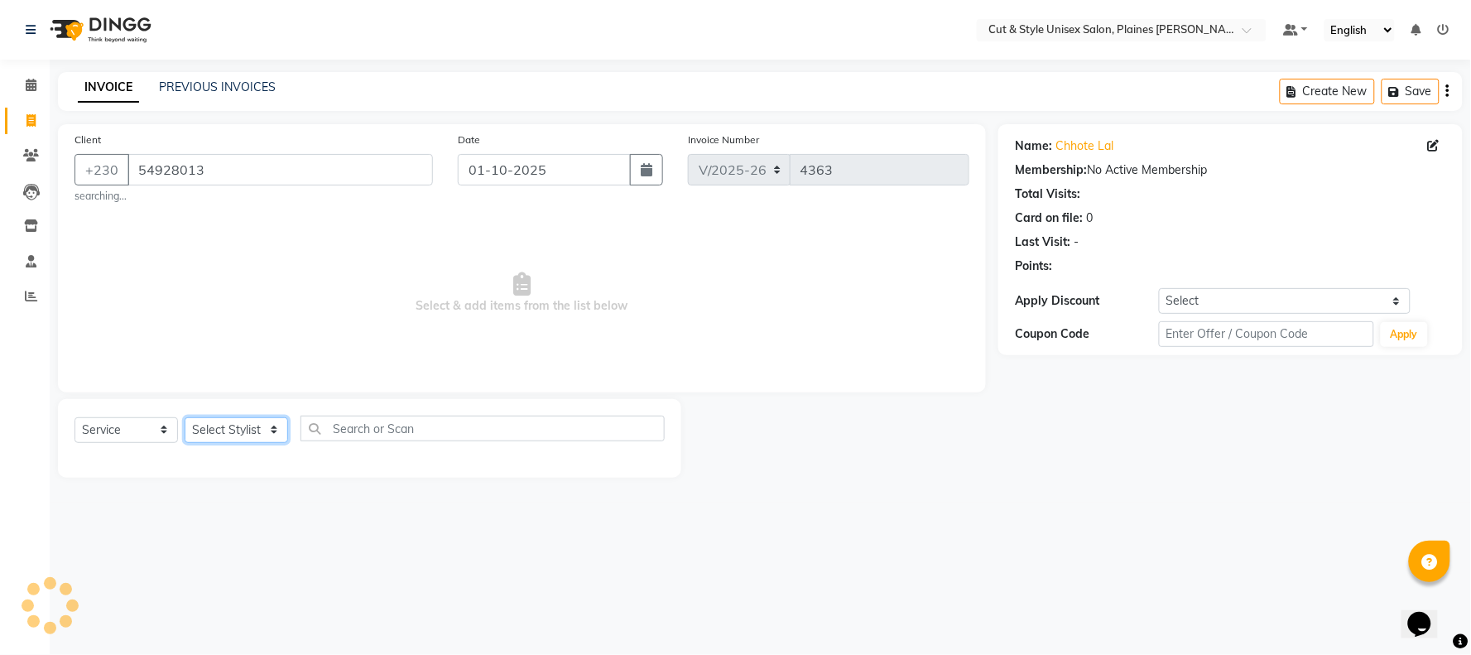
drag, startPoint x: 215, startPoint y: 429, endPoint x: 225, endPoint y: 434, distance: 11.1
click at [215, 429] on select "Select Stylist [PERSON_NAME] Manager [PERSON_NAME]" at bounding box center [236, 430] width 103 height 26
select select "68908"
click at [185, 417] on select "Select Stylist [PERSON_NAME] Manager [PERSON_NAME]" at bounding box center [236, 430] width 103 height 26
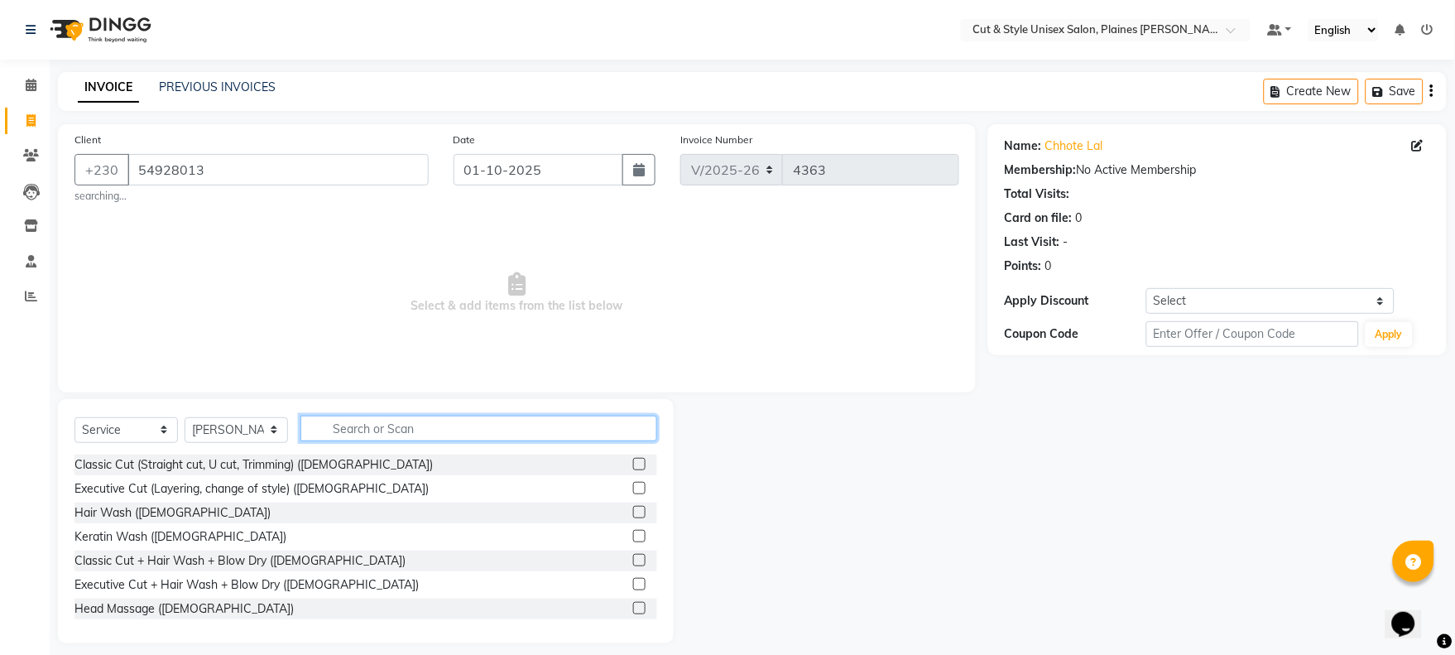
click at [374, 426] on input "text" at bounding box center [479, 429] width 357 height 26
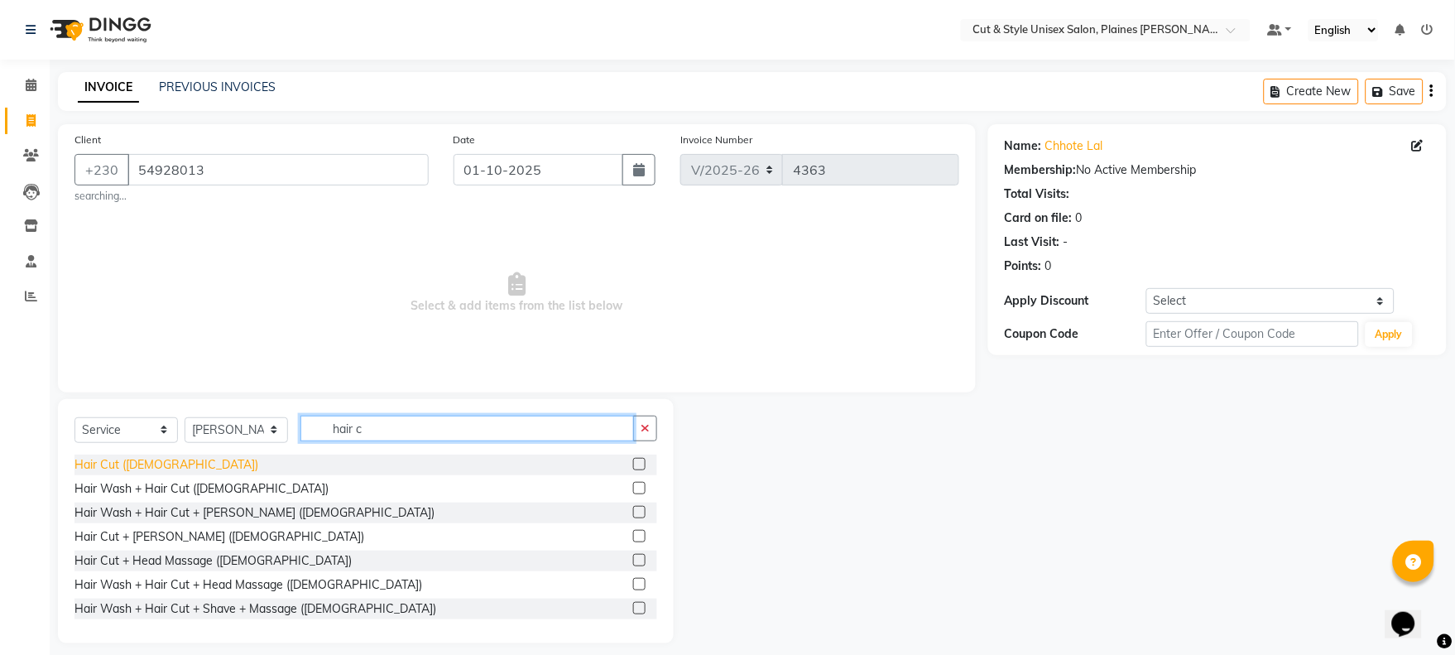
type input "hair c"
drag, startPoint x: 116, startPoint y: 461, endPoint x: 133, endPoint y: 448, distance: 21.9
click at [121, 459] on div "Hair Cut ([DEMOGRAPHIC_DATA])" at bounding box center [167, 464] width 184 height 17
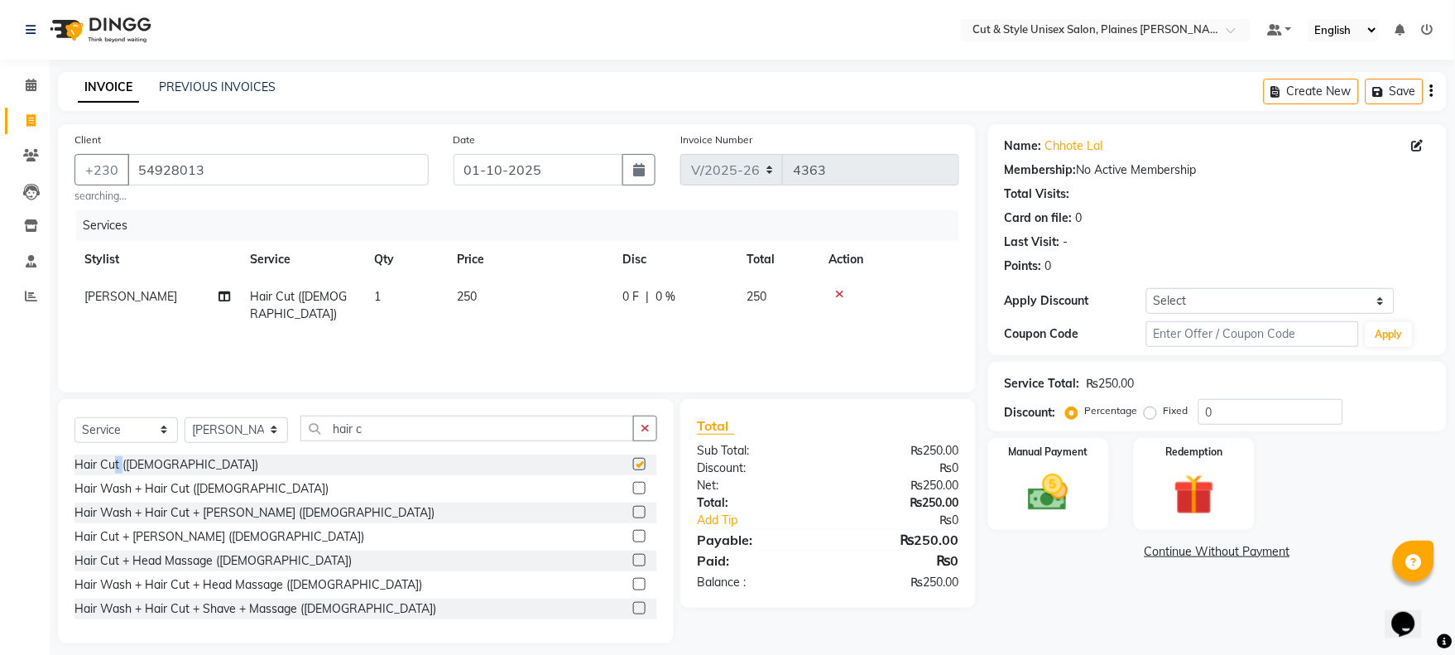
checkbox input "false"
click at [1038, 477] on img at bounding box center [1048, 493] width 69 height 49
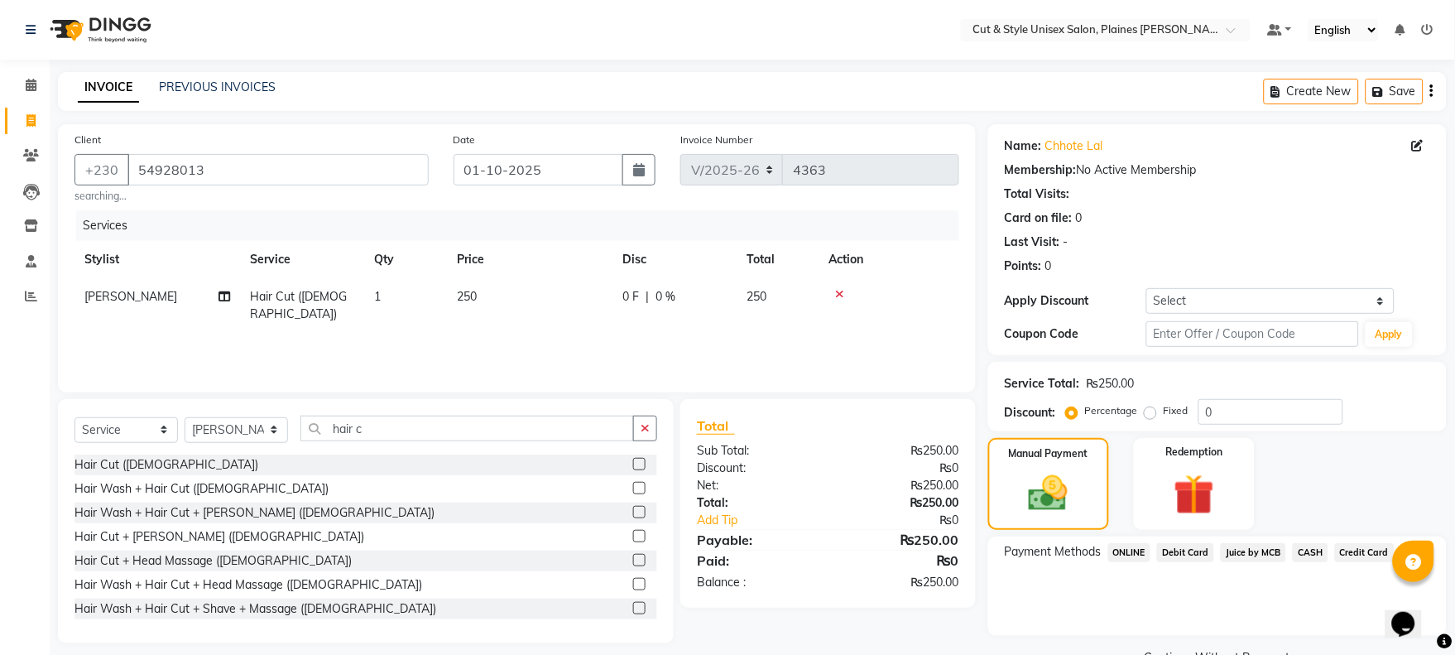
click at [1182, 551] on span "Debit Card" at bounding box center [1185, 552] width 57 height 19
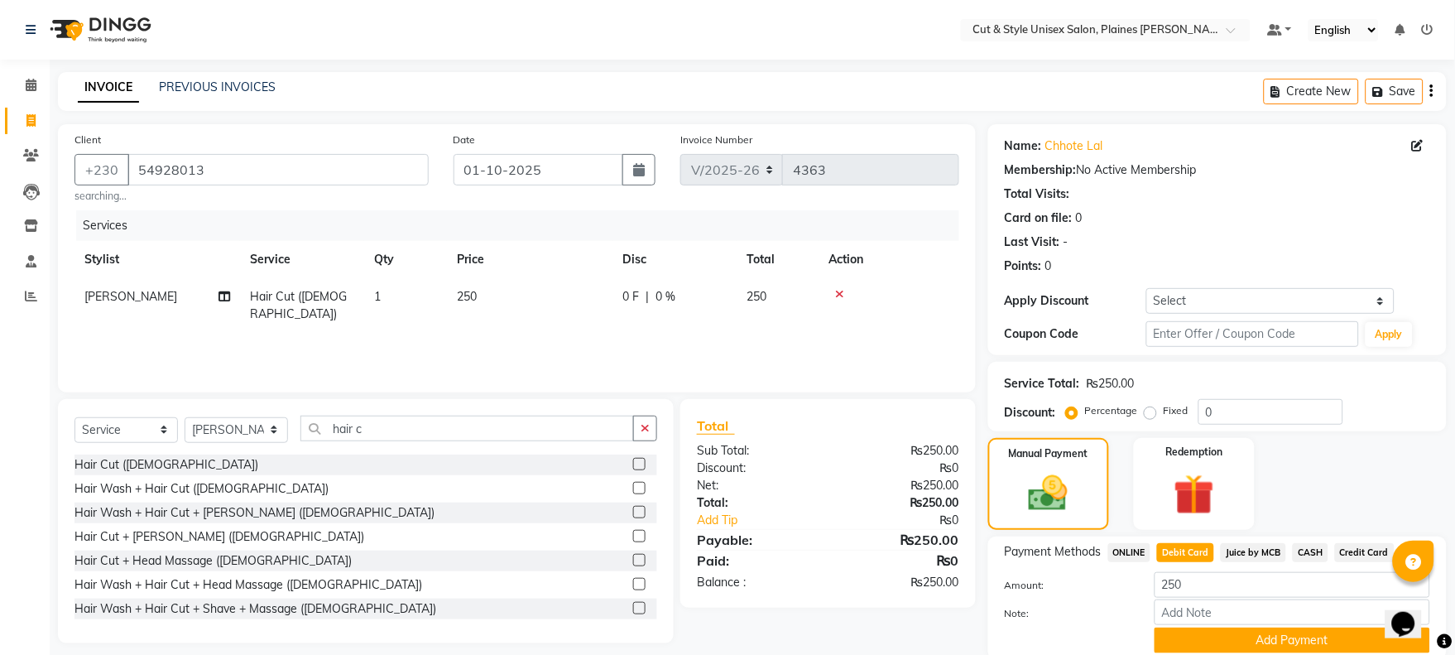
scroll to position [63, 0]
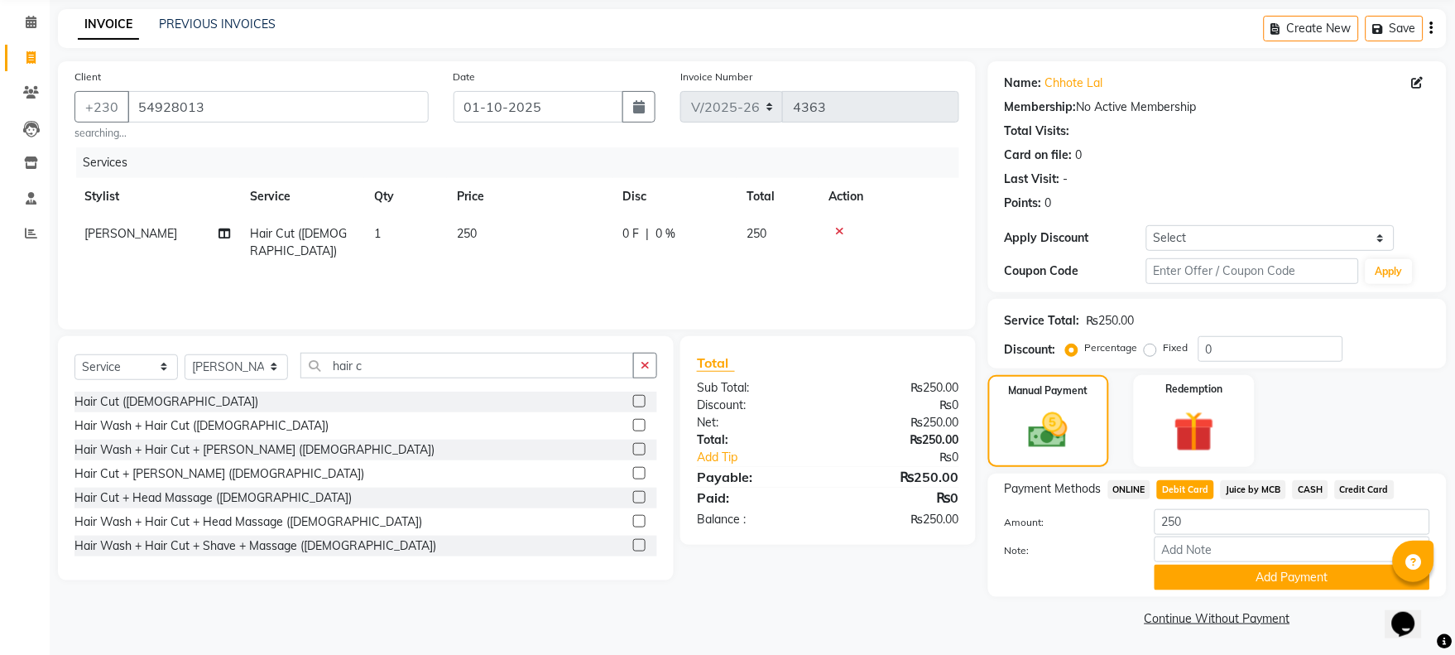
click at [1240, 575] on button "Add Payment" at bounding box center [1293, 578] width 276 height 26
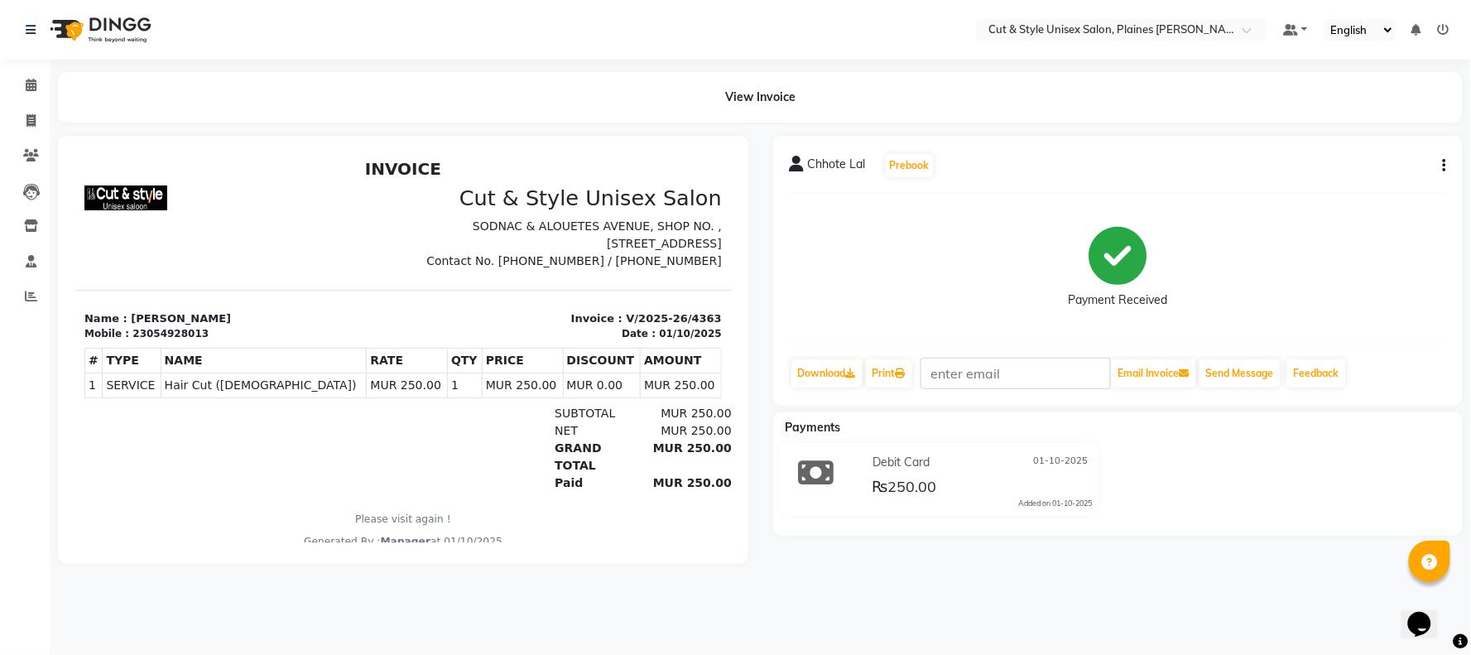
click at [77, 33] on img at bounding box center [98, 30] width 113 height 46
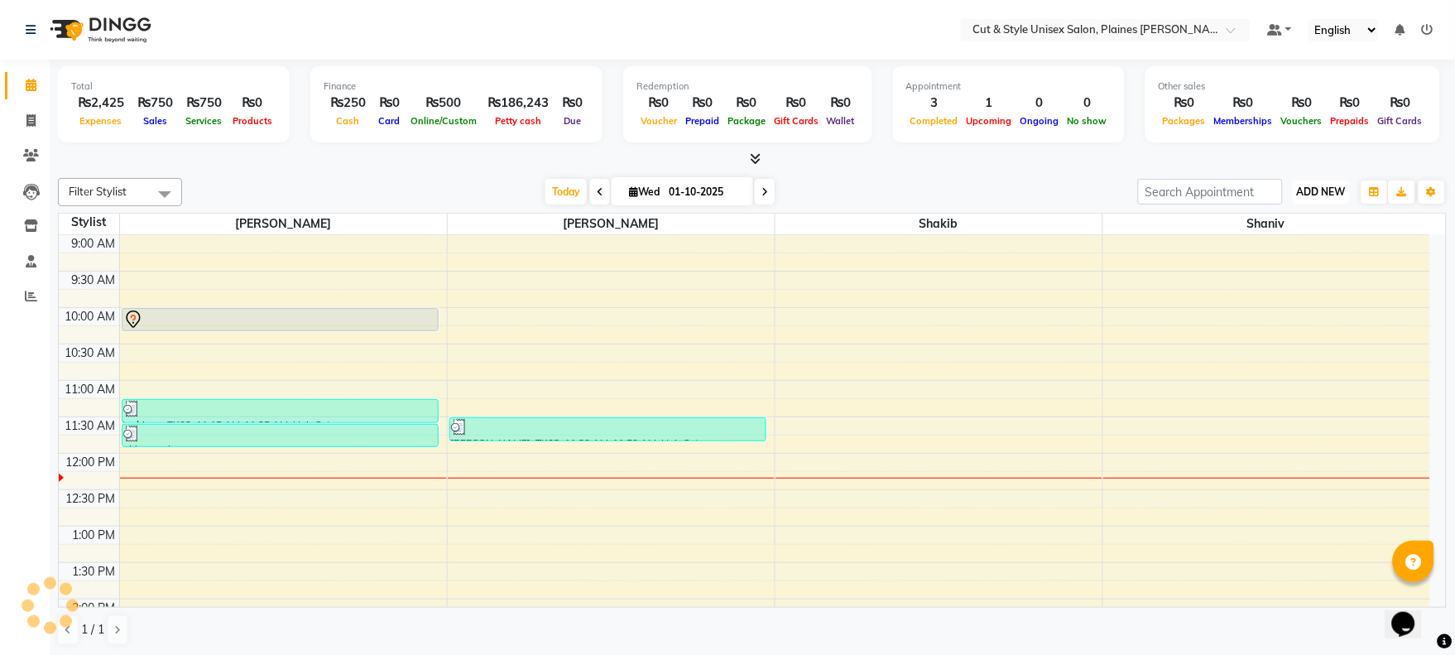
click at [1311, 191] on span "ADD NEW" at bounding box center [1321, 191] width 49 height 12
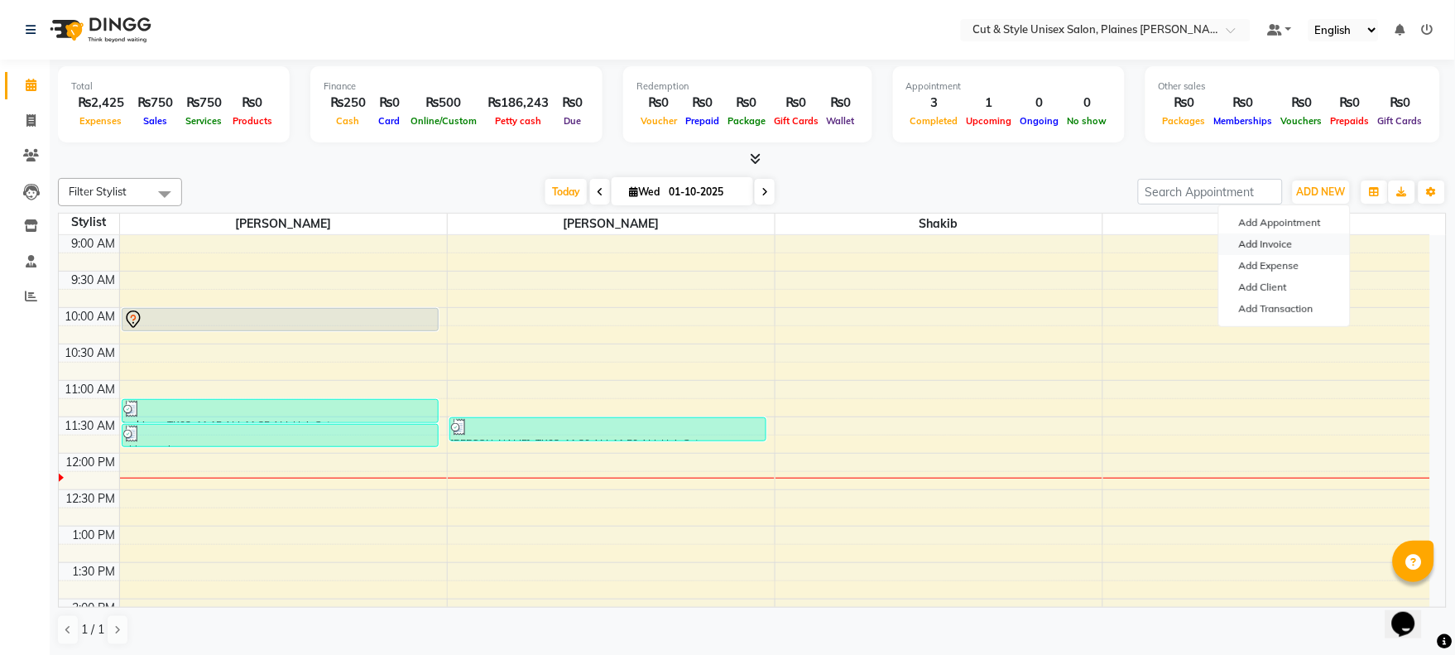
click at [1278, 238] on link "Add Invoice" at bounding box center [1284, 244] width 131 height 22
select select "service"
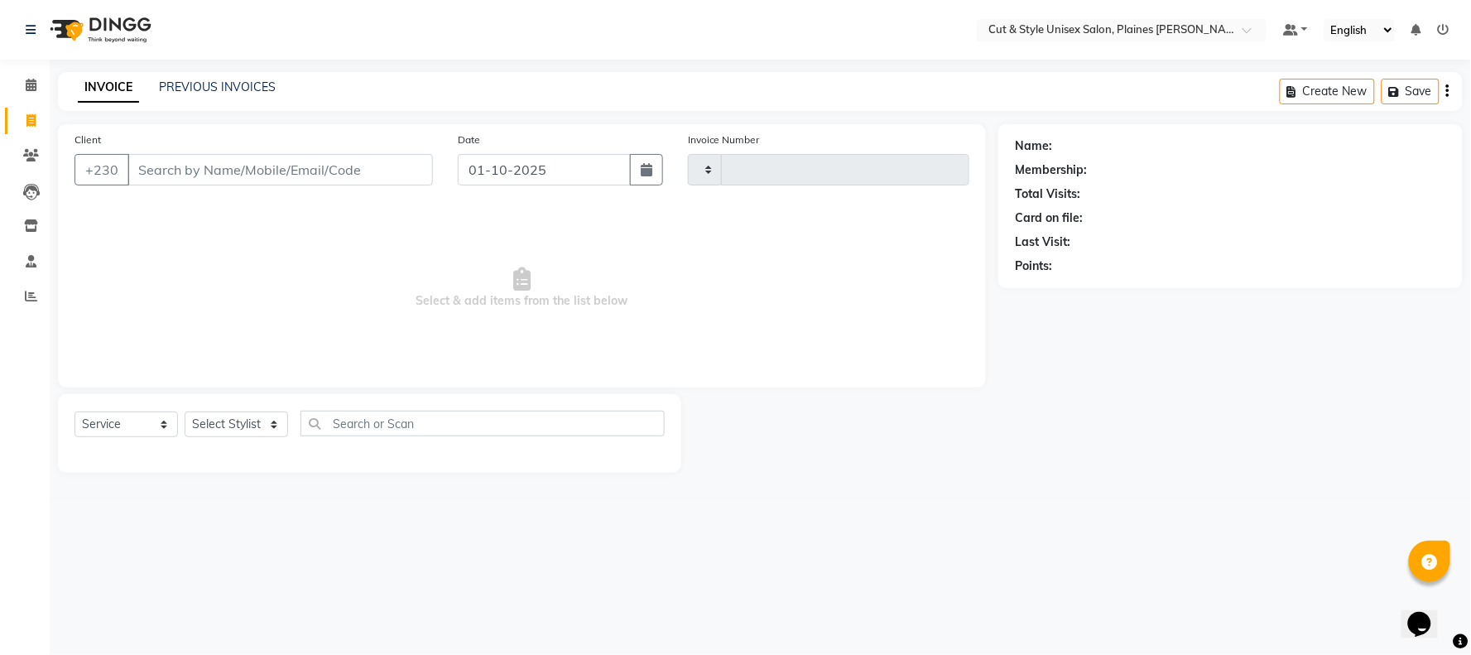
type input "4364"
select select "7731"
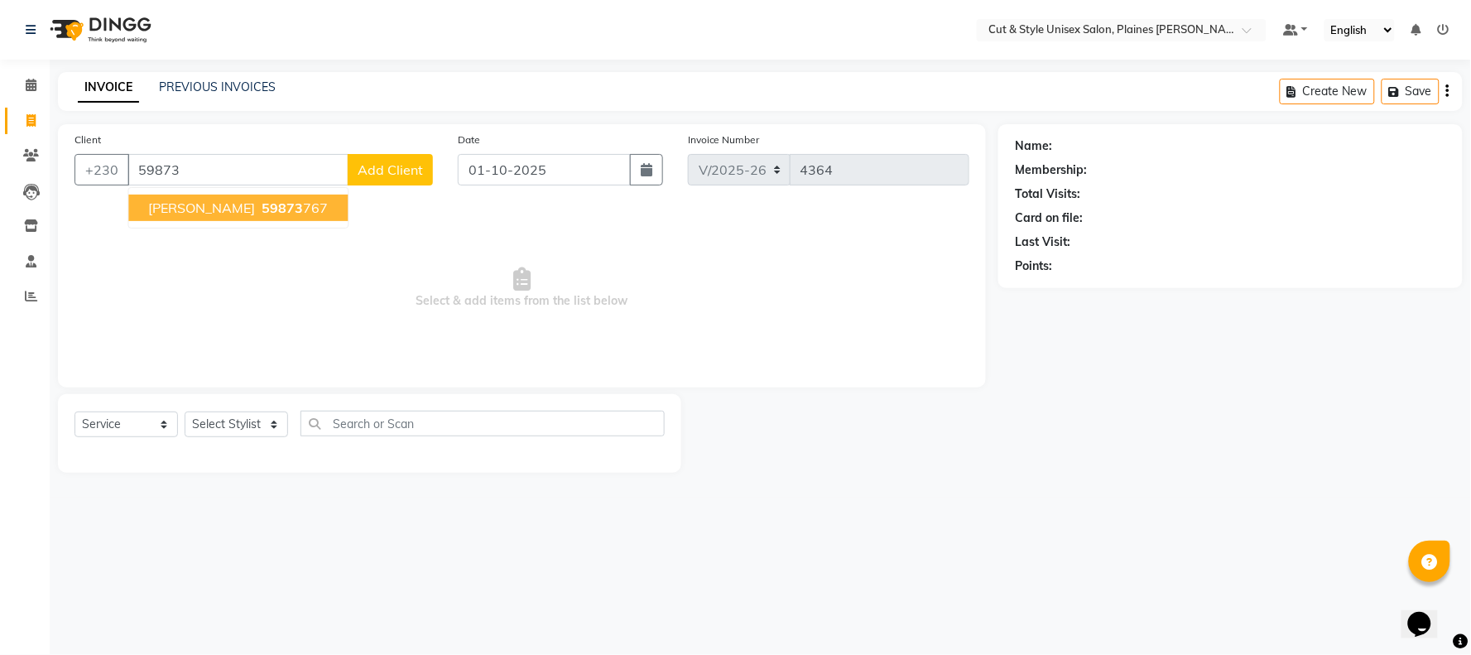
click at [291, 203] on ngb-highlight "59873 767" at bounding box center [293, 208] width 70 height 17
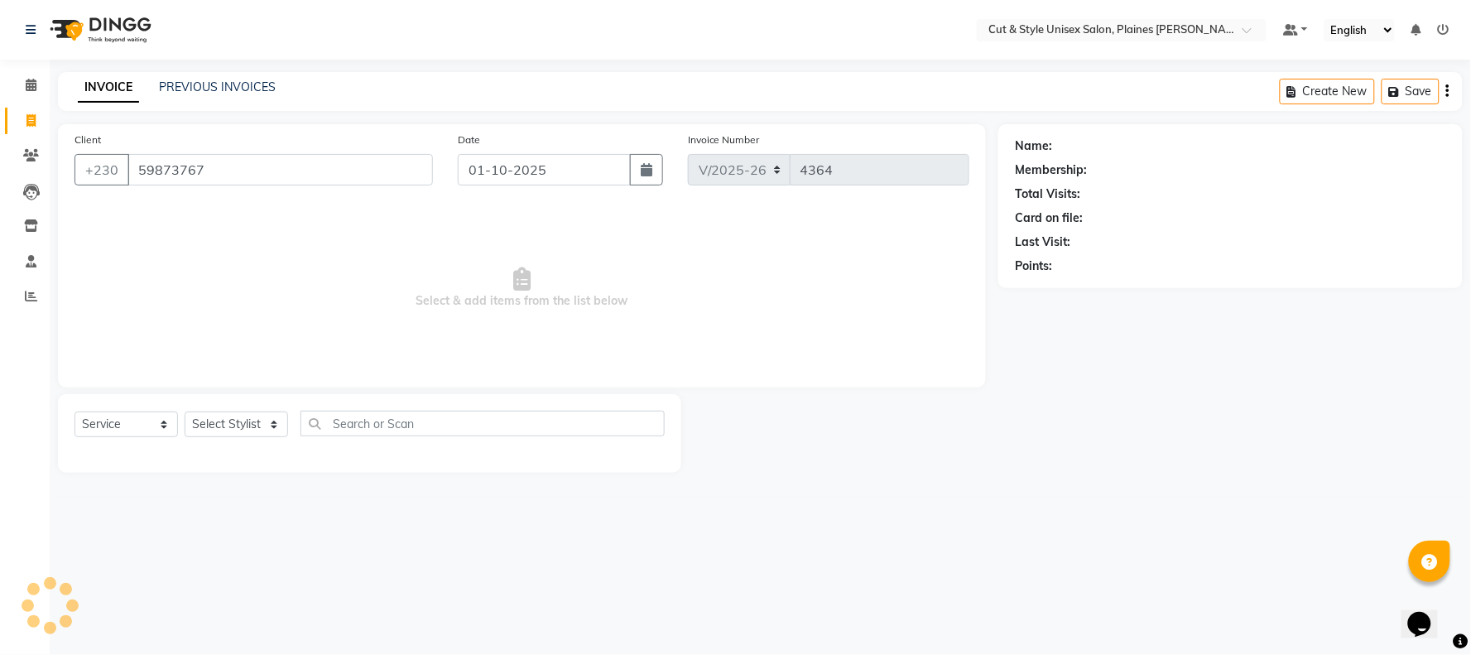
type input "59873767"
click at [243, 432] on select "Select Stylist [PERSON_NAME] Manager [PERSON_NAME]" at bounding box center [236, 424] width 103 height 26
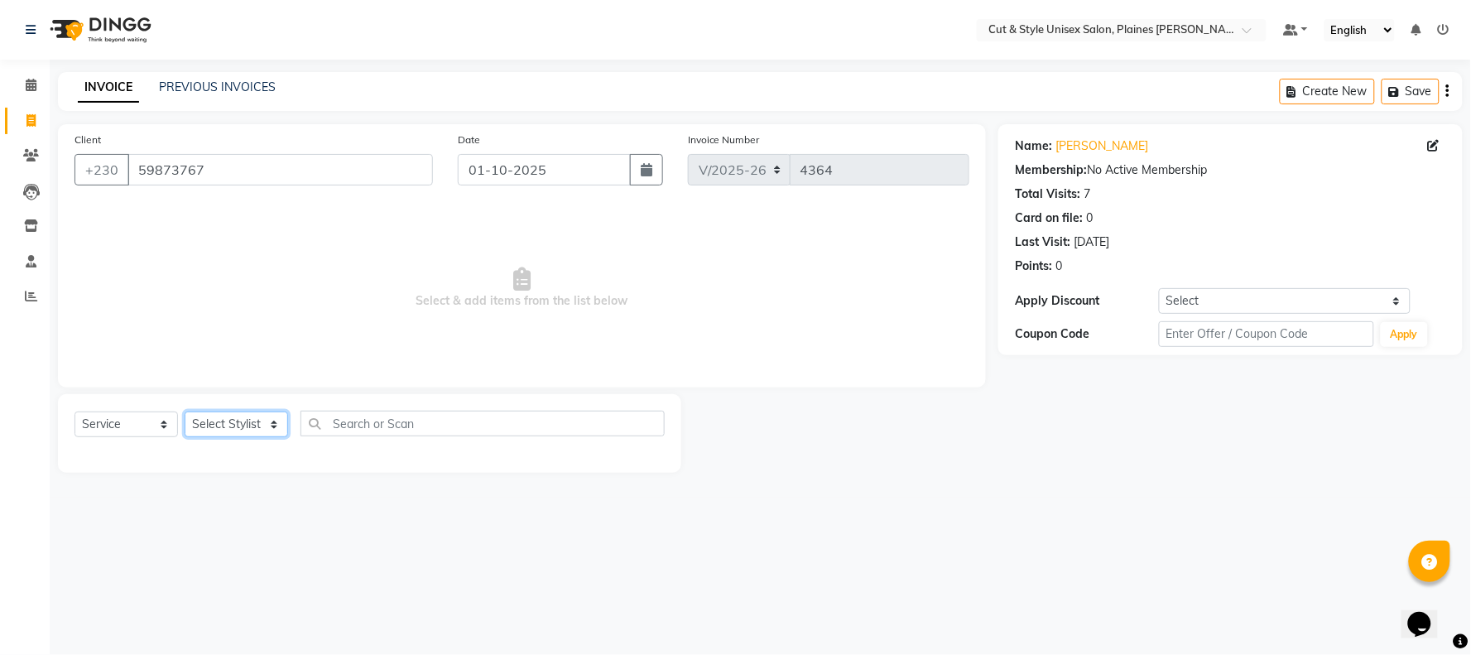
select select "68909"
click at [185, 412] on select "Select Stylist [PERSON_NAME] Manager [PERSON_NAME]" at bounding box center [236, 424] width 103 height 26
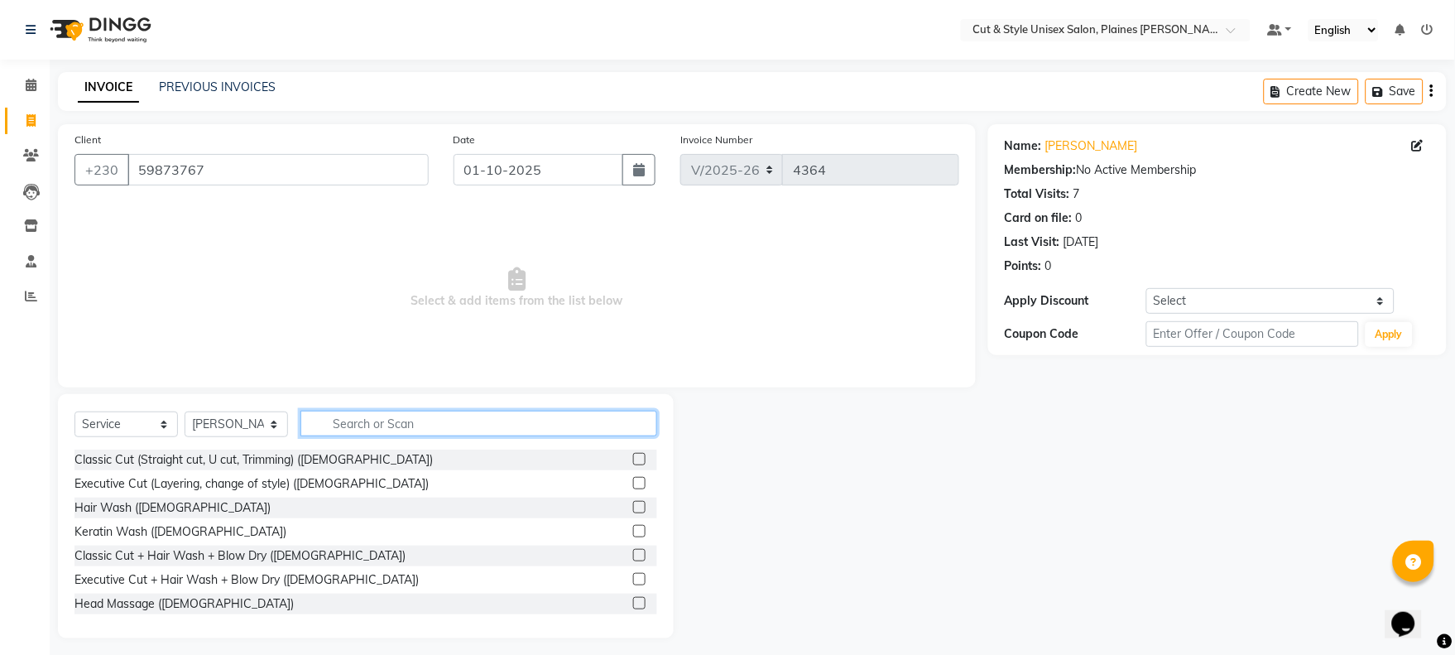
click at [478, 411] on input "text" at bounding box center [479, 424] width 357 height 26
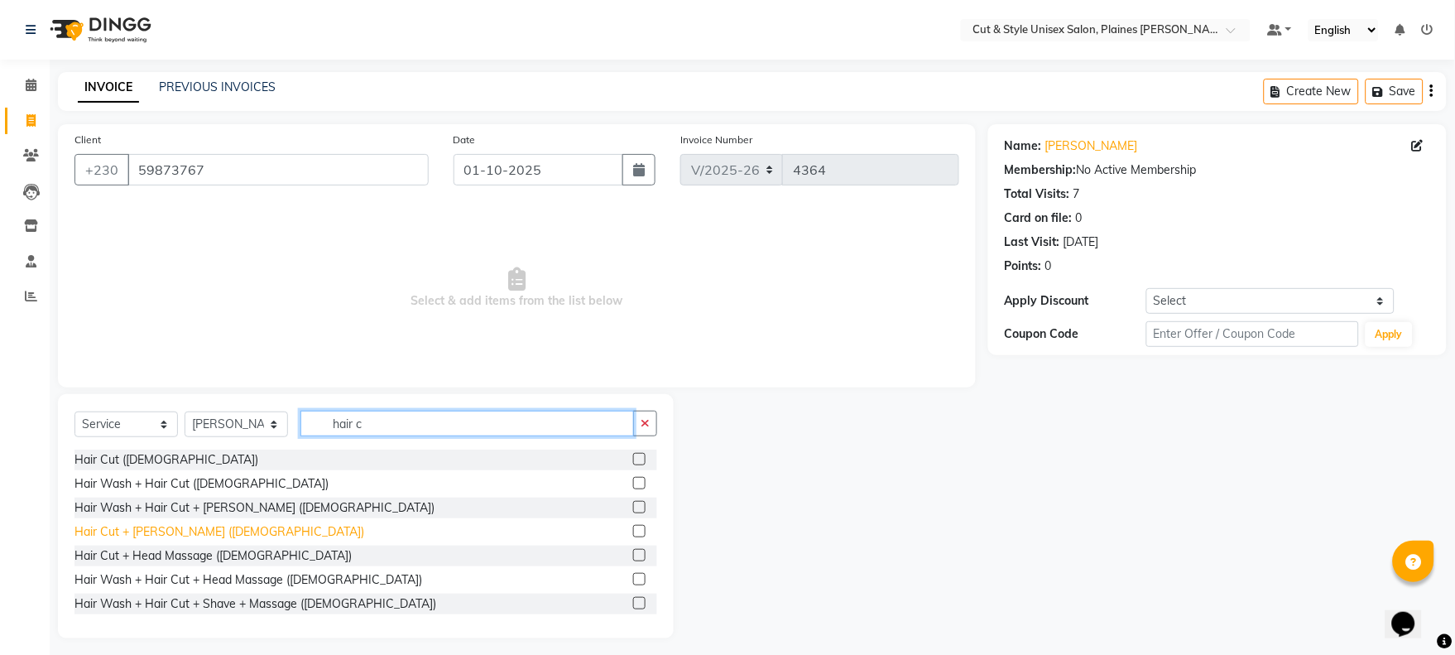
type input "hair c"
click at [101, 531] on div "Hair Cut + [PERSON_NAME] ([DEMOGRAPHIC_DATA])" at bounding box center [220, 531] width 290 height 17
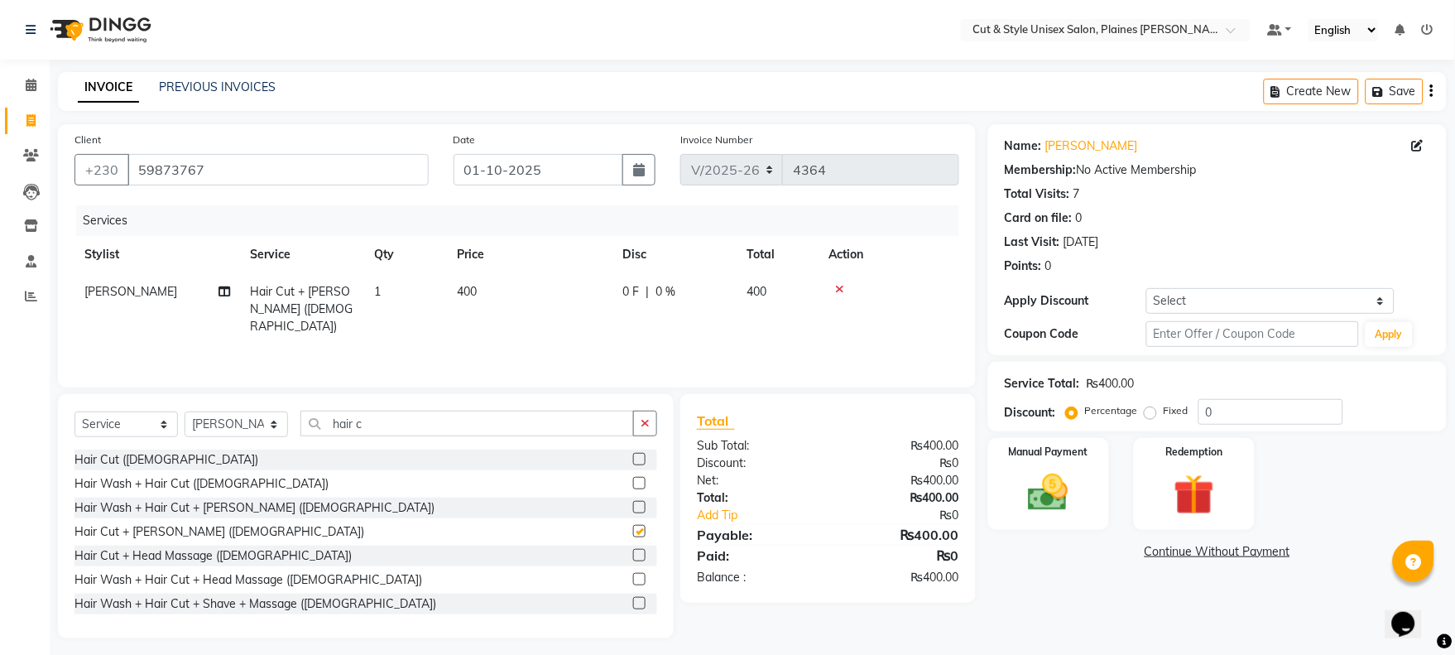
checkbox input "false"
click at [1068, 489] on img at bounding box center [1048, 493] width 69 height 49
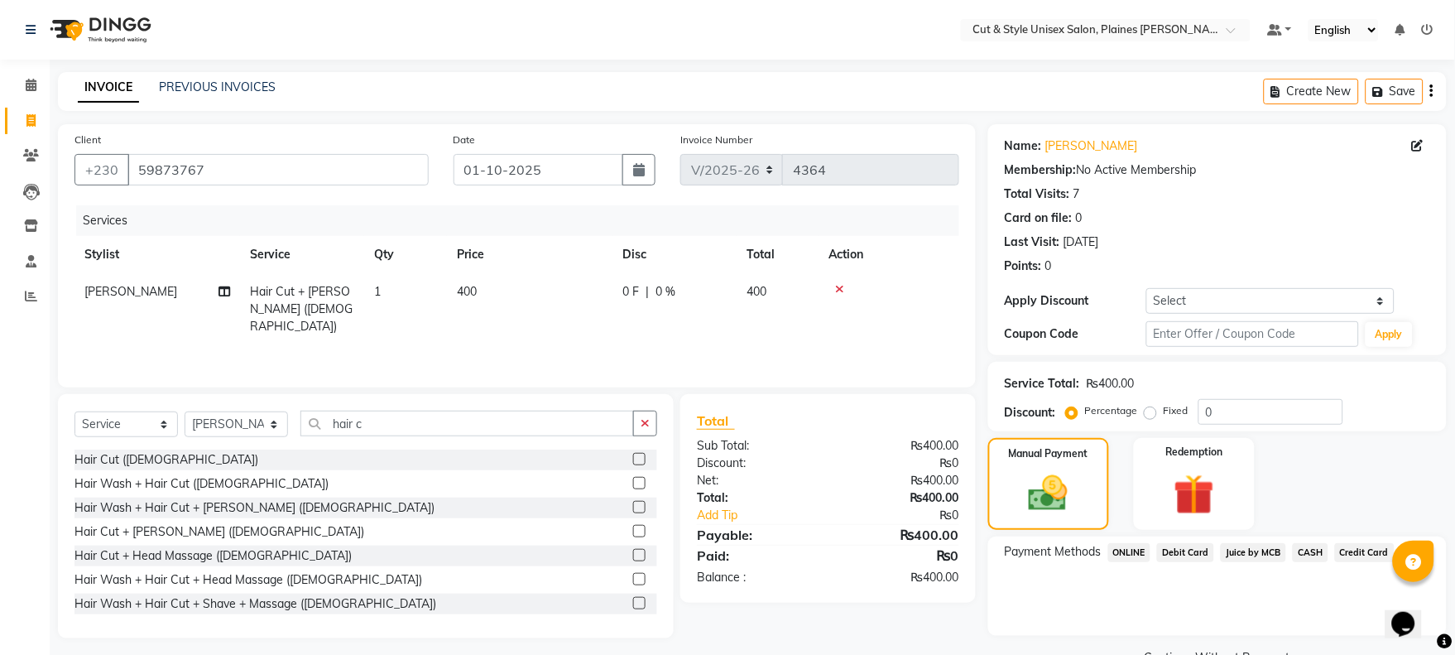
click at [1311, 549] on span "CASH" at bounding box center [1311, 552] width 36 height 19
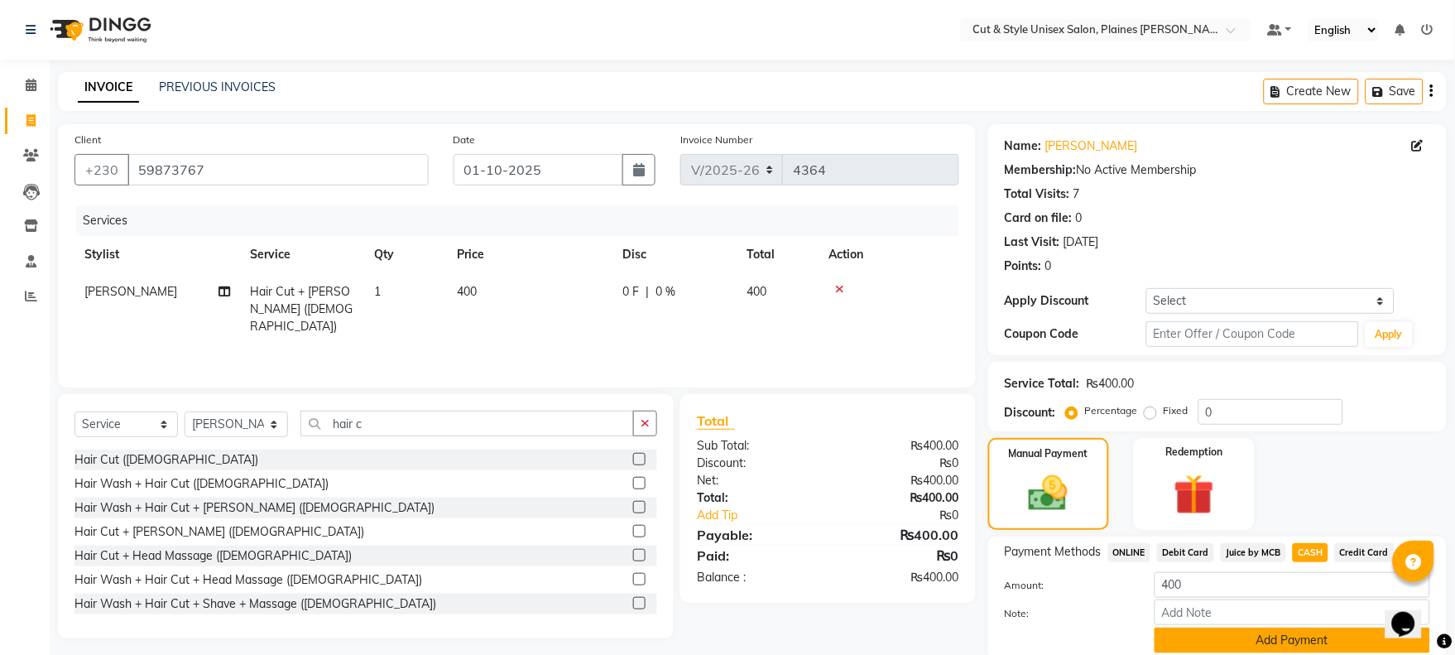
scroll to position [63, 0]
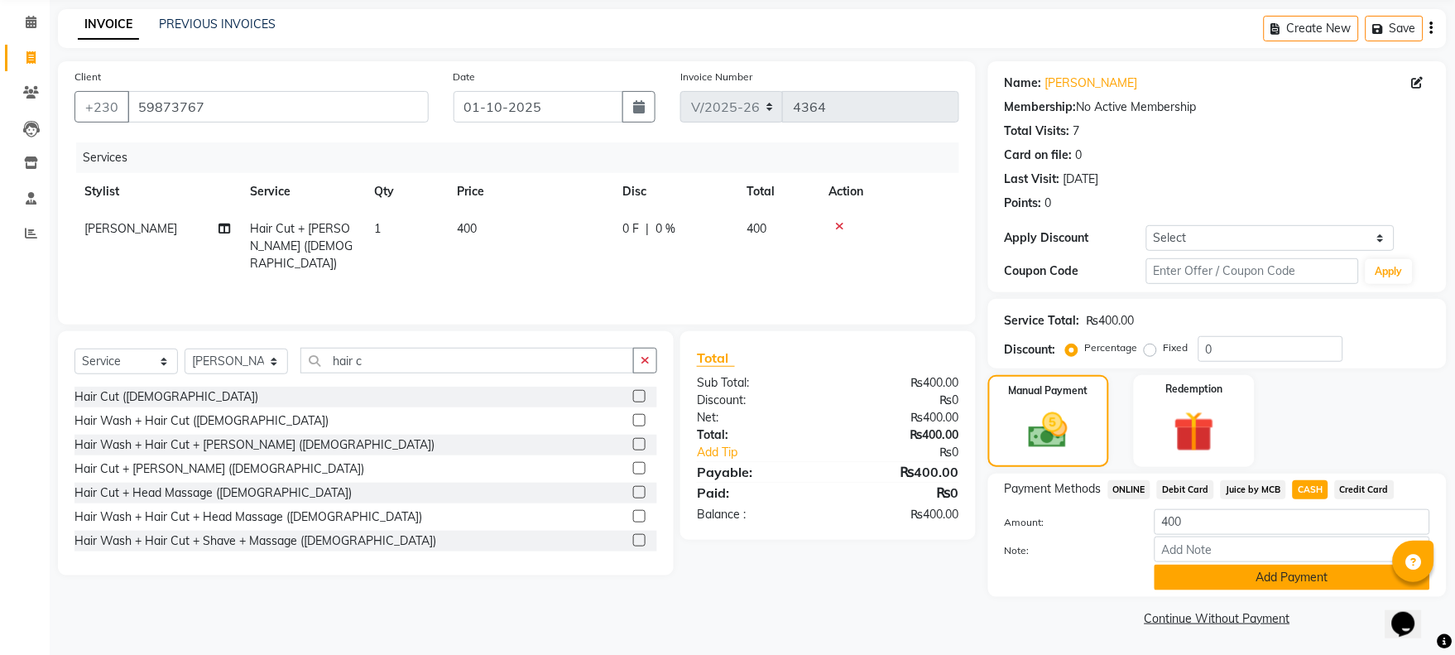
click at [1272, 575] on button "Add Payment" at bounding box center [1293, 578] width 276 height 26
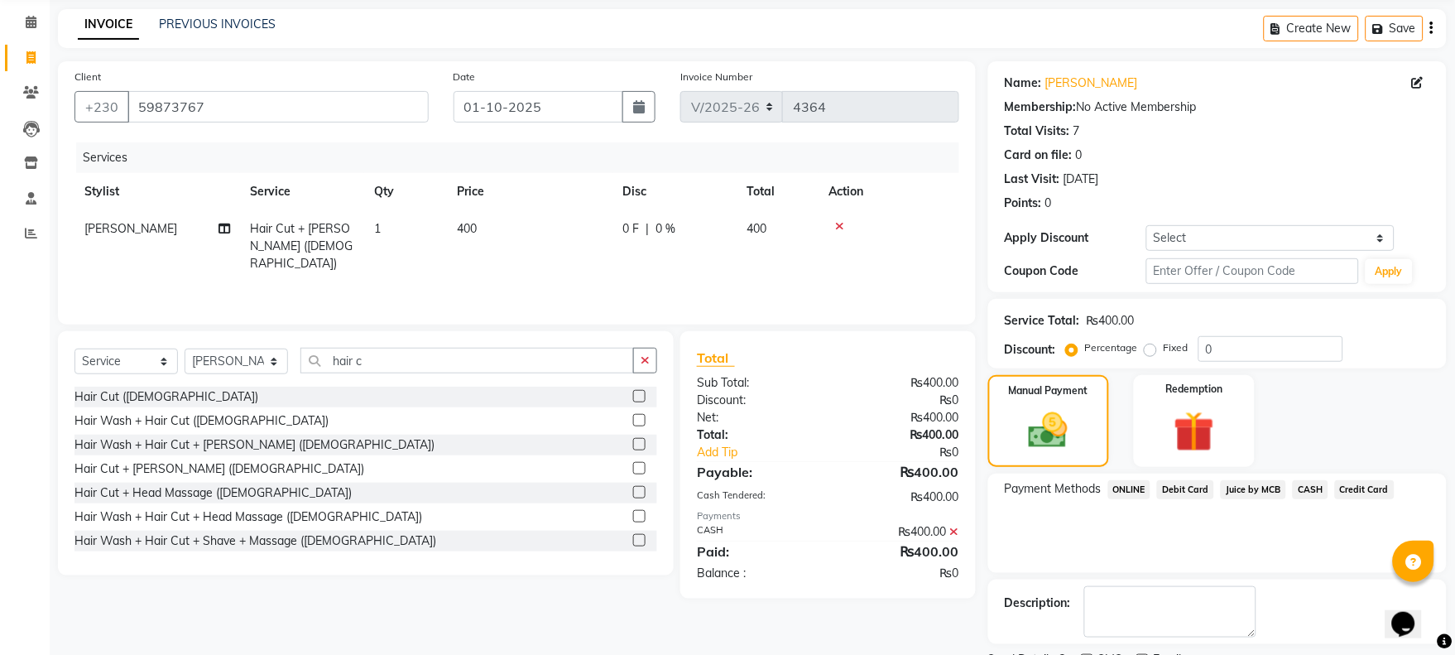
scroll to position [133, 0]
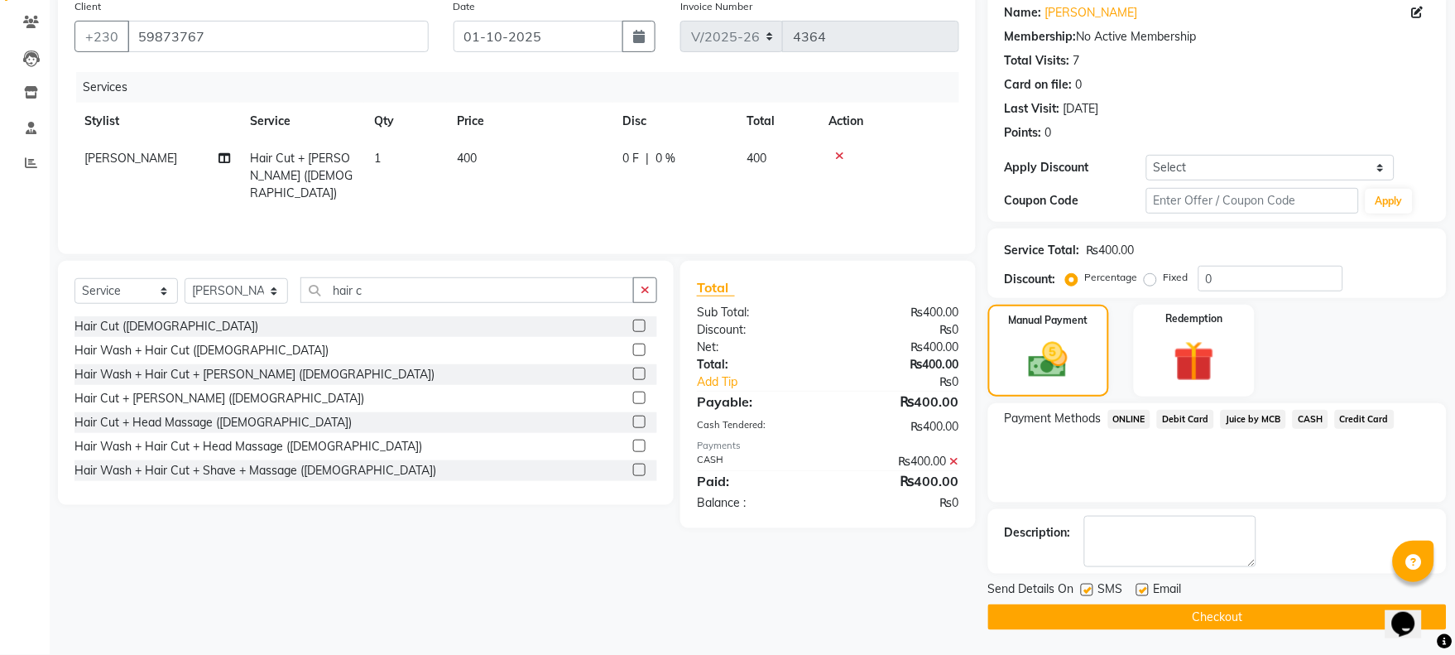
click at [1185, 615] on button "Checkout" at bounding box center [1217, 617] width 459 height 26
